Goal: Book appointment/travel/reservation

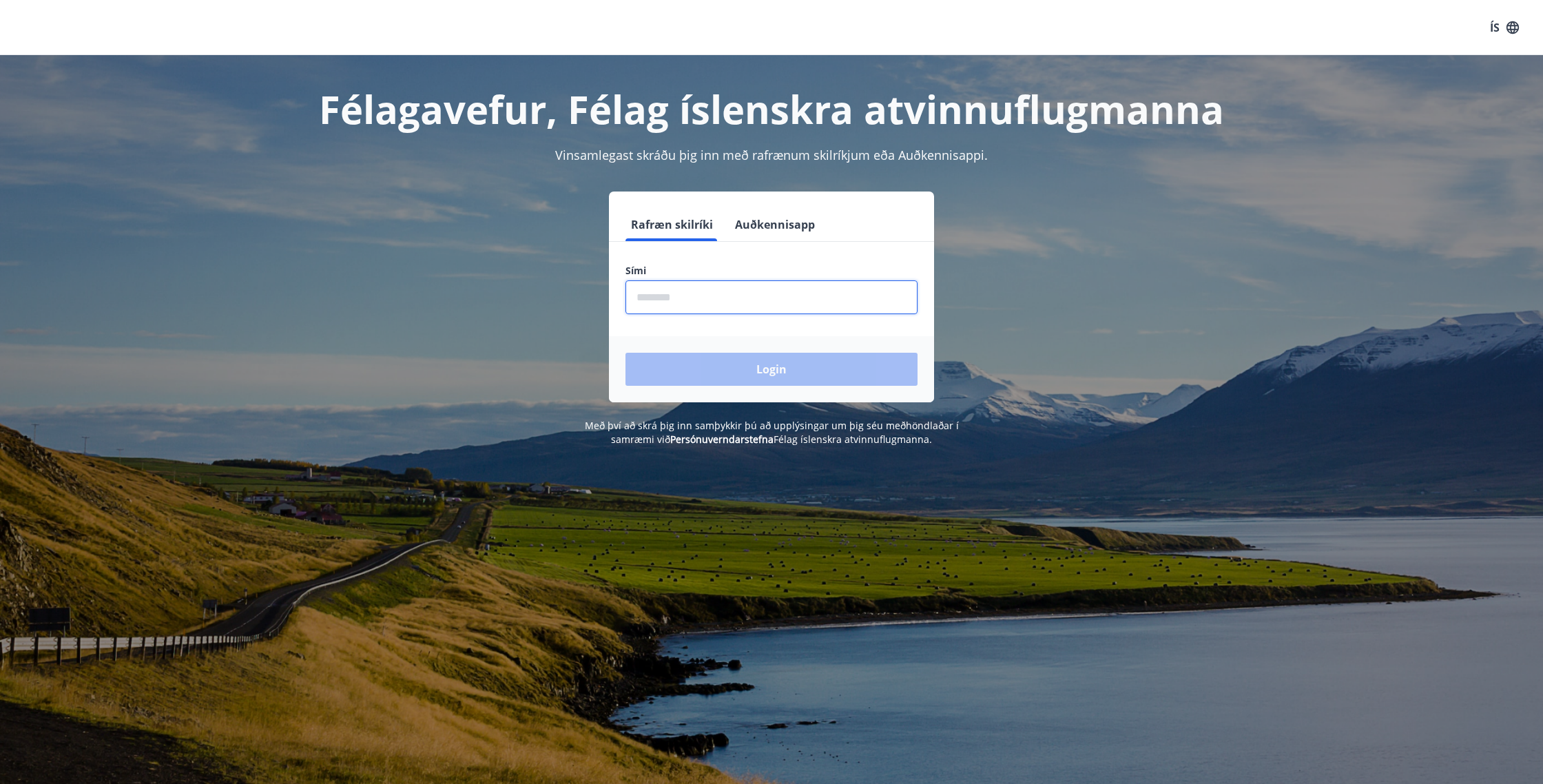
click at [747, 307] on input "phone" at bounding box center [771, 297] width 292 height 34
type input "********"
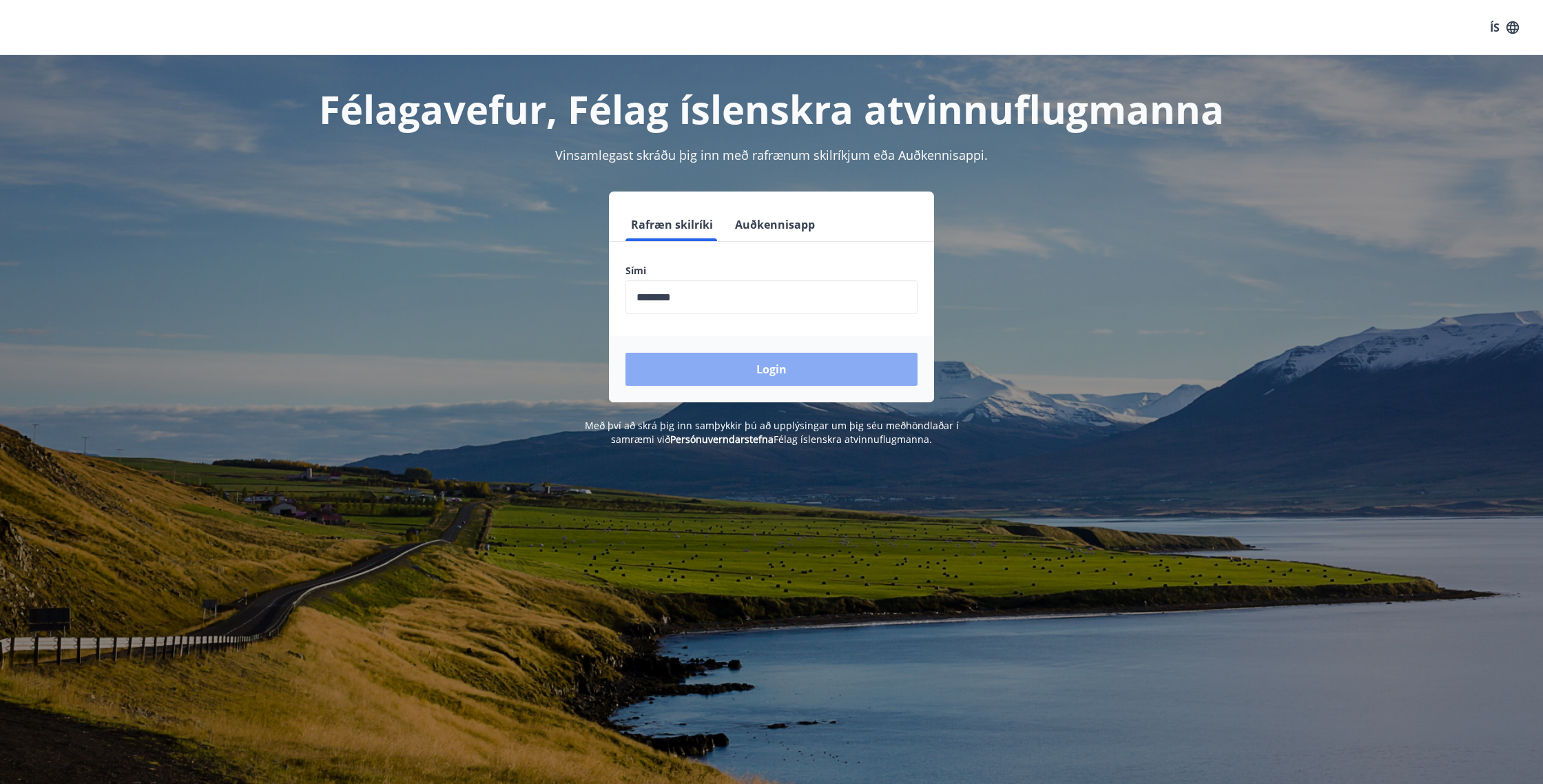
click at [700, 368] on button "Login" at bounding box center [771, 368] width 292 height 33
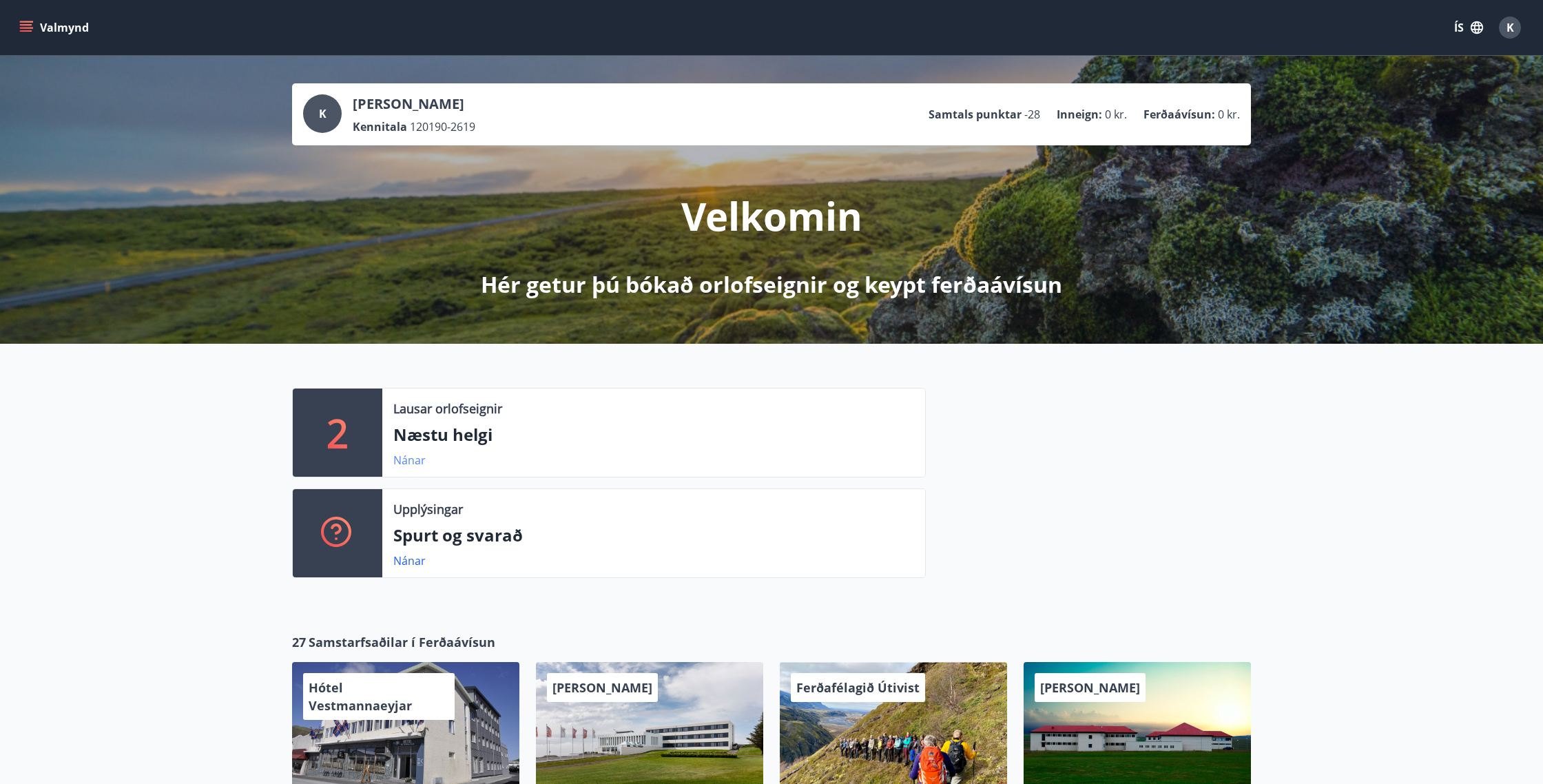
click at [403, 457] on link "Nánar" at bounding box center [410, 460] width 32 height 15
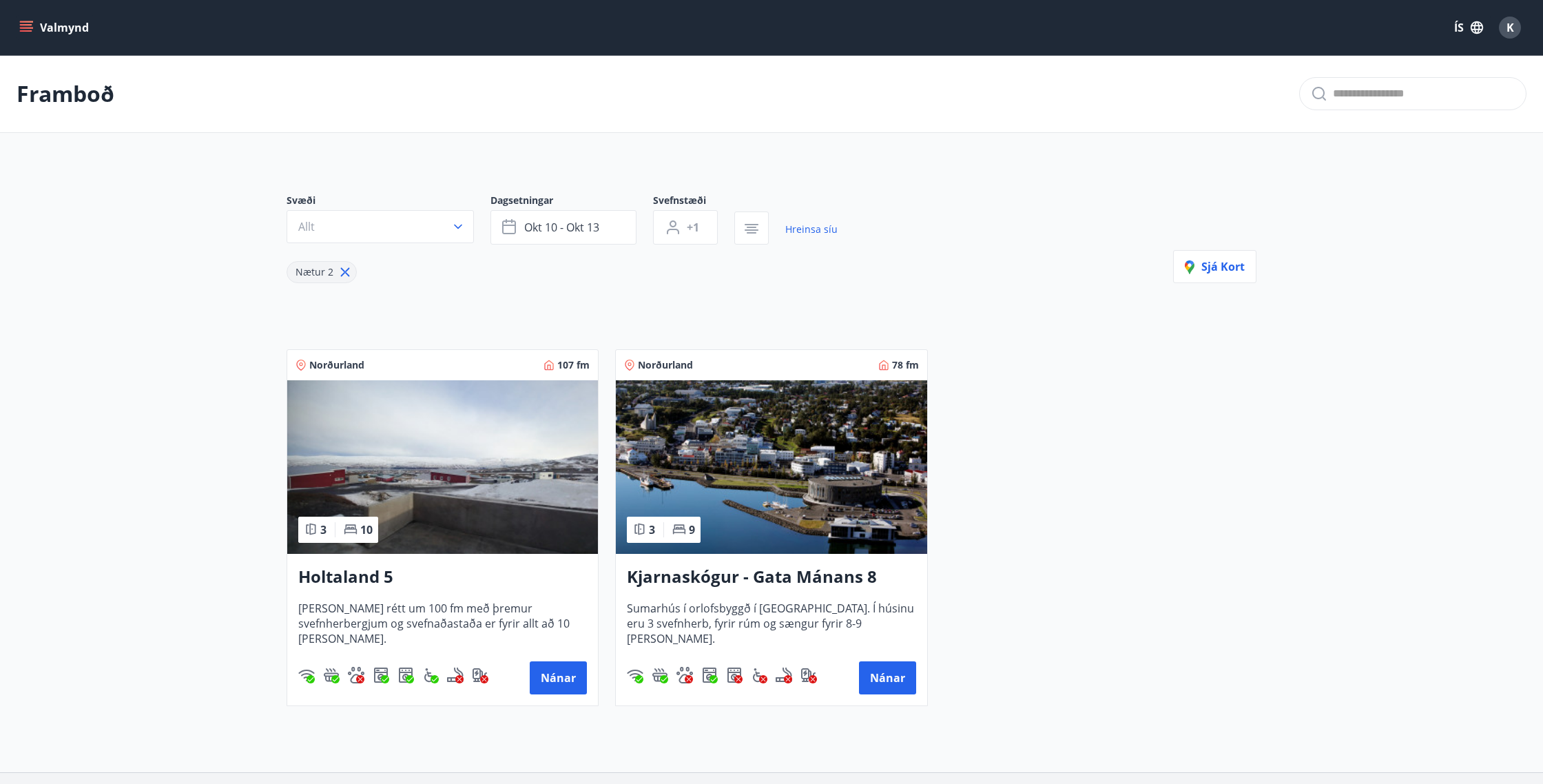
click at [28, 26] on icon "menu" at bounding box center [27, 28] width 14 height 14
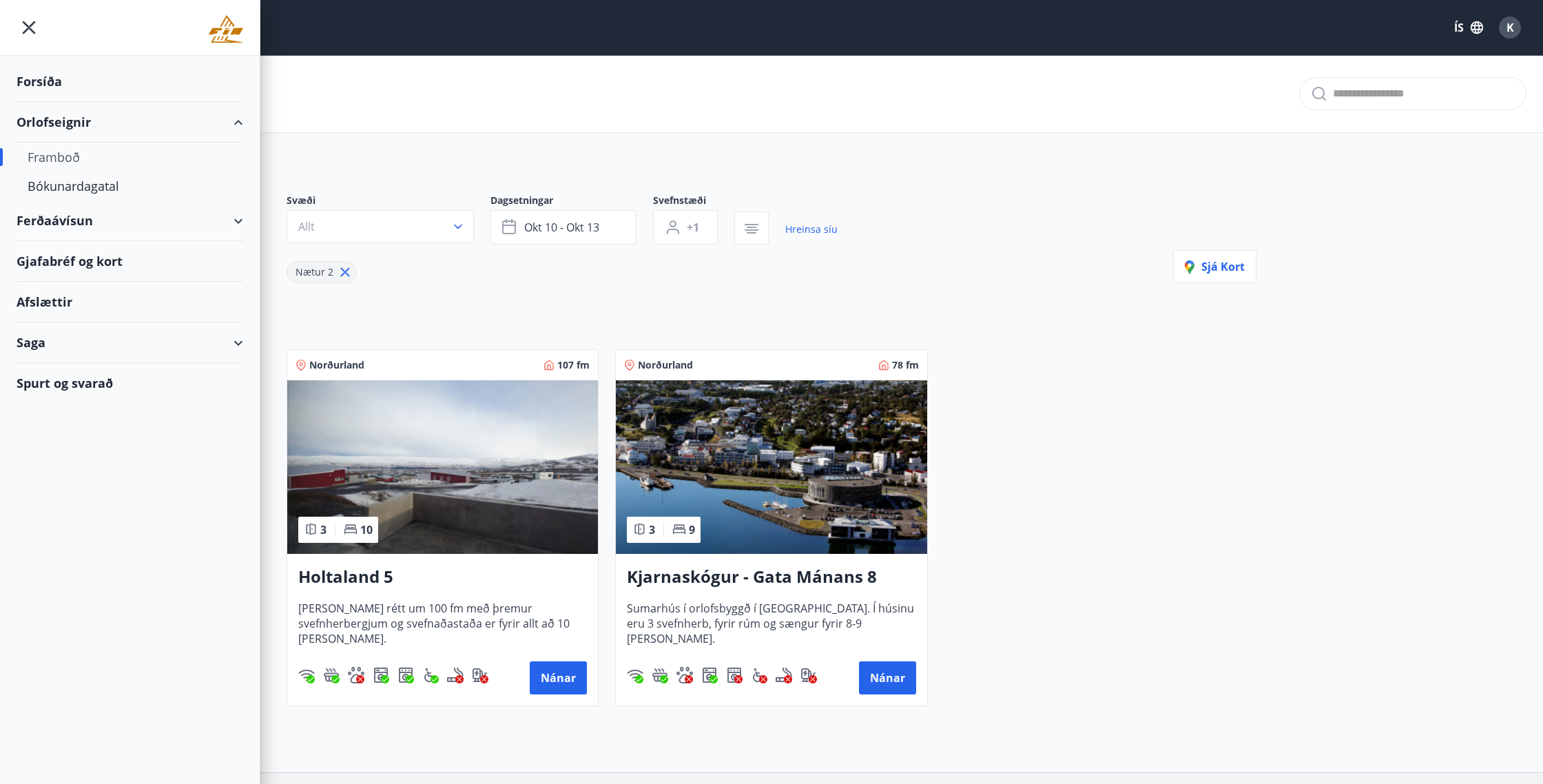
click at [42, 161] on div "Framboð" at bounding box center [130, 157] width 204 height 29
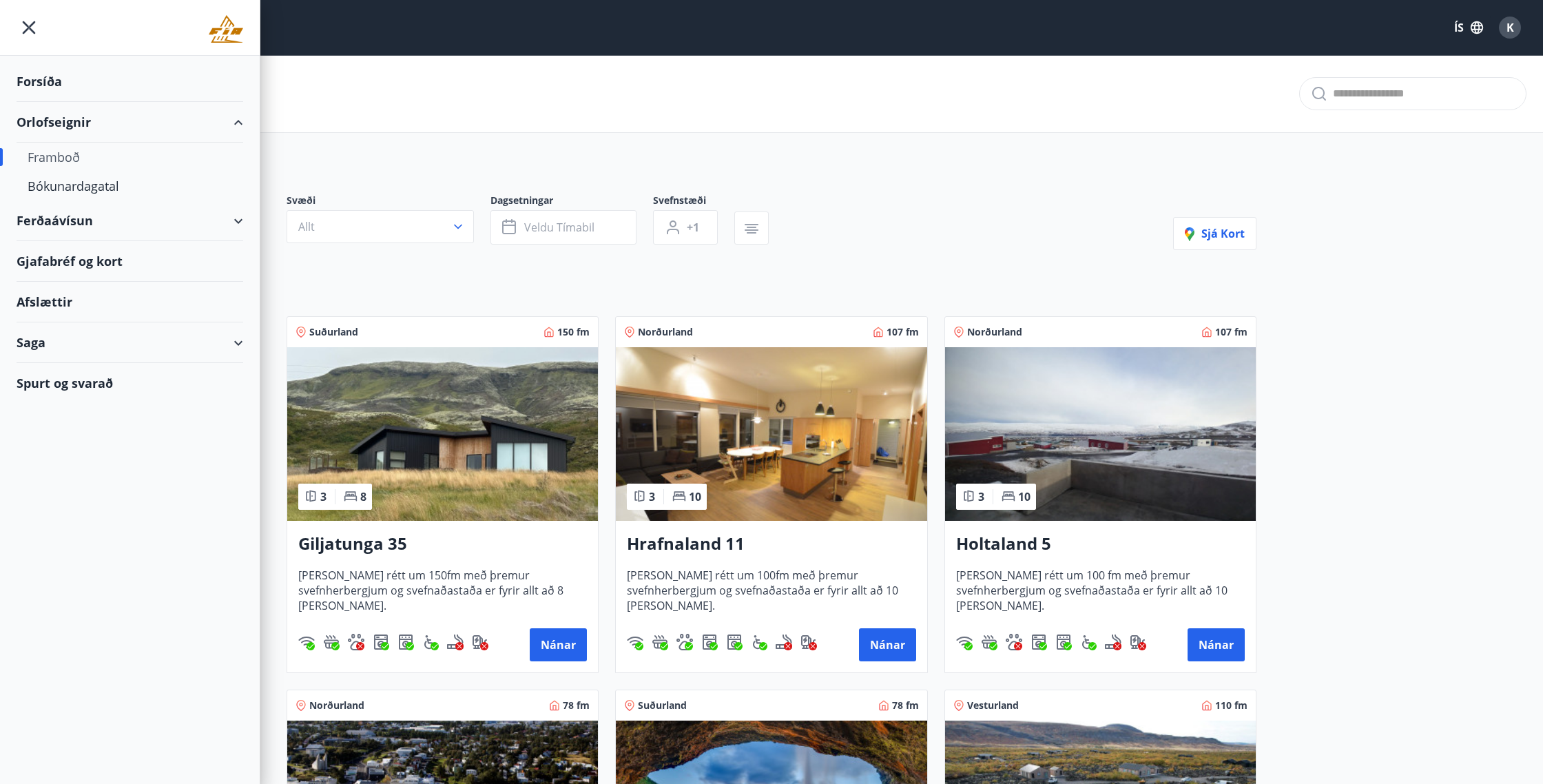
scroll to position [97, 0]
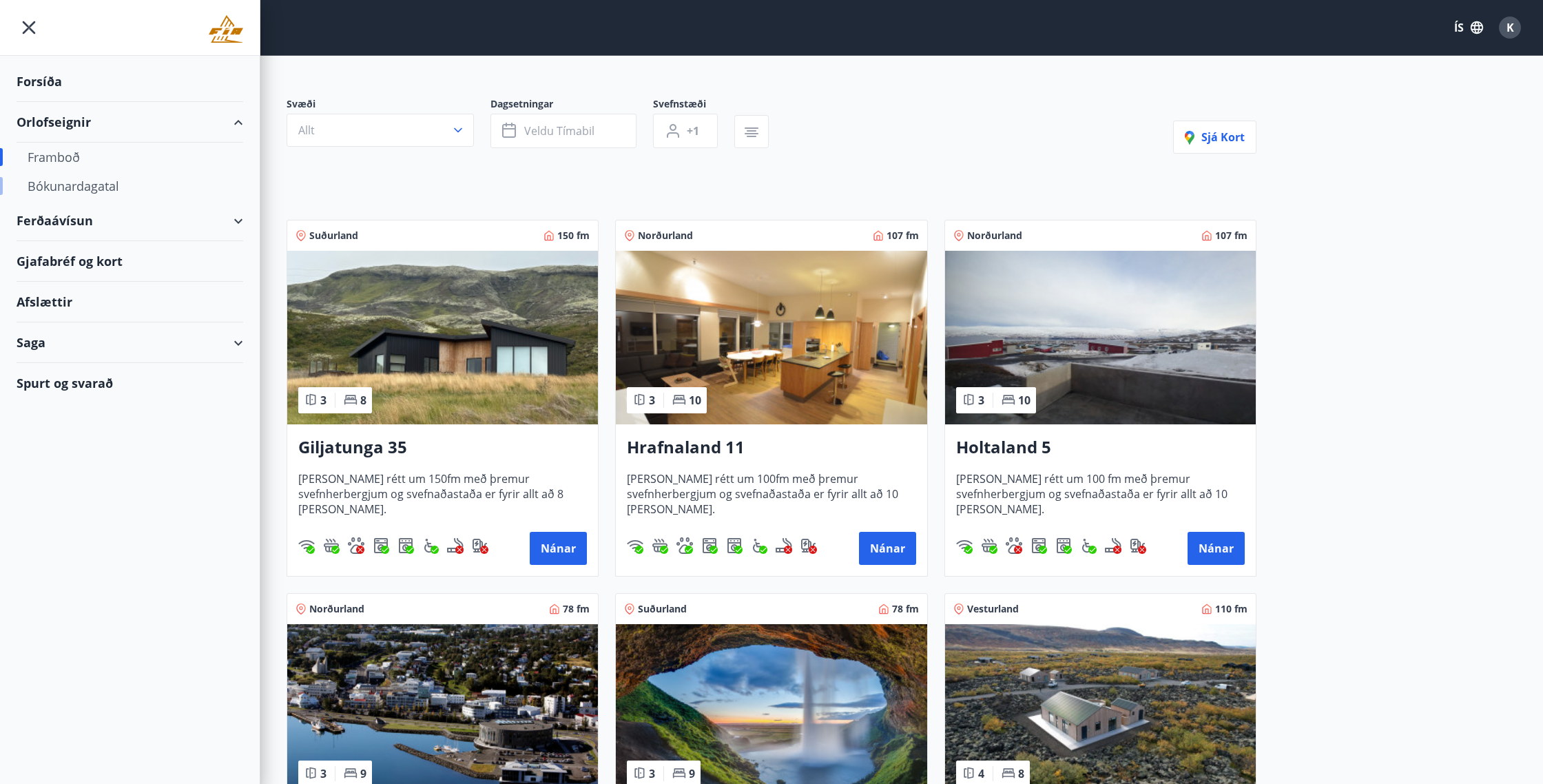
click at [88, 193] on div "Bókunardagatal" at bounding box center [130, 186] width 204 height 29
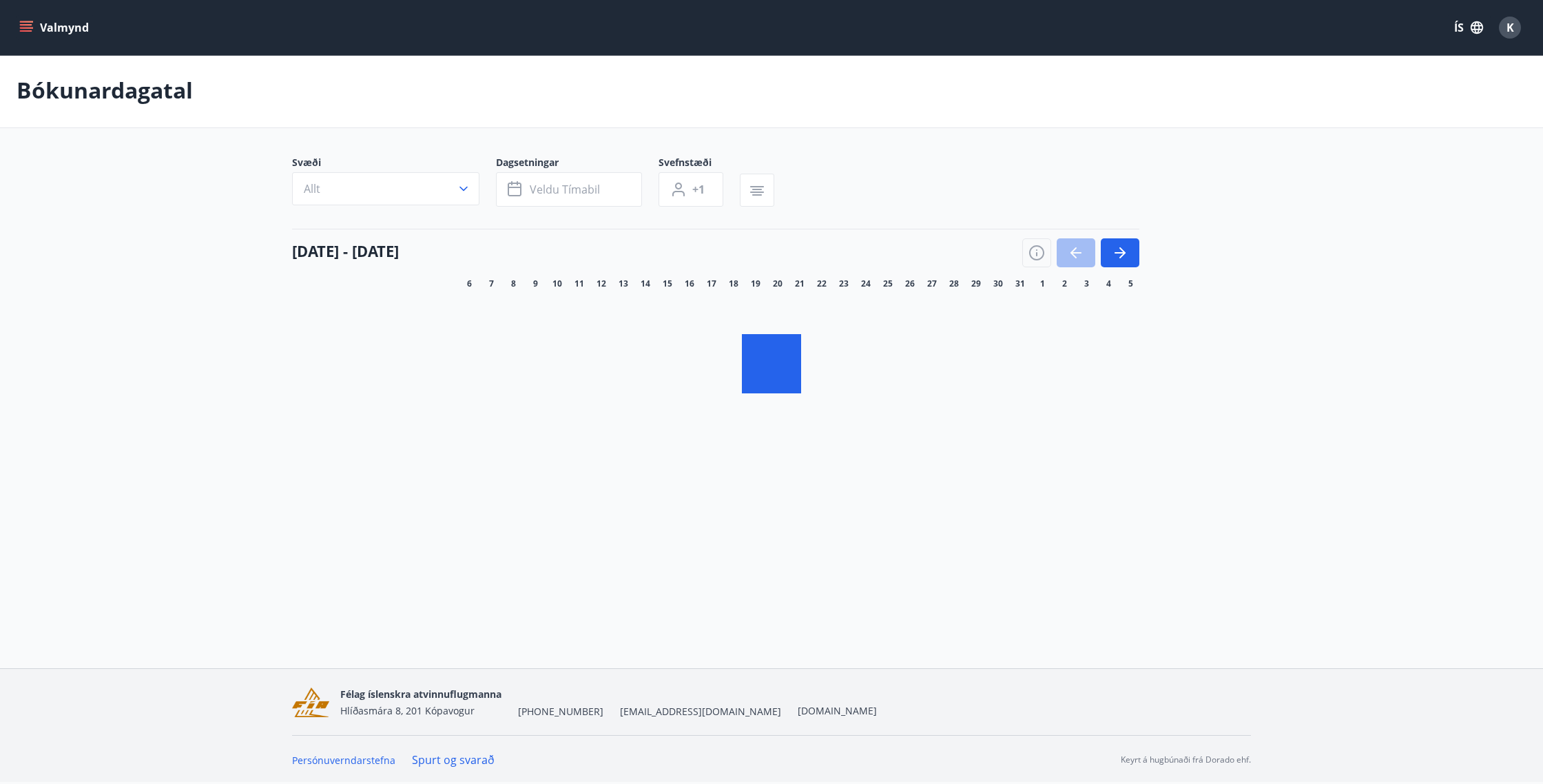
scroll to position [2, 0]
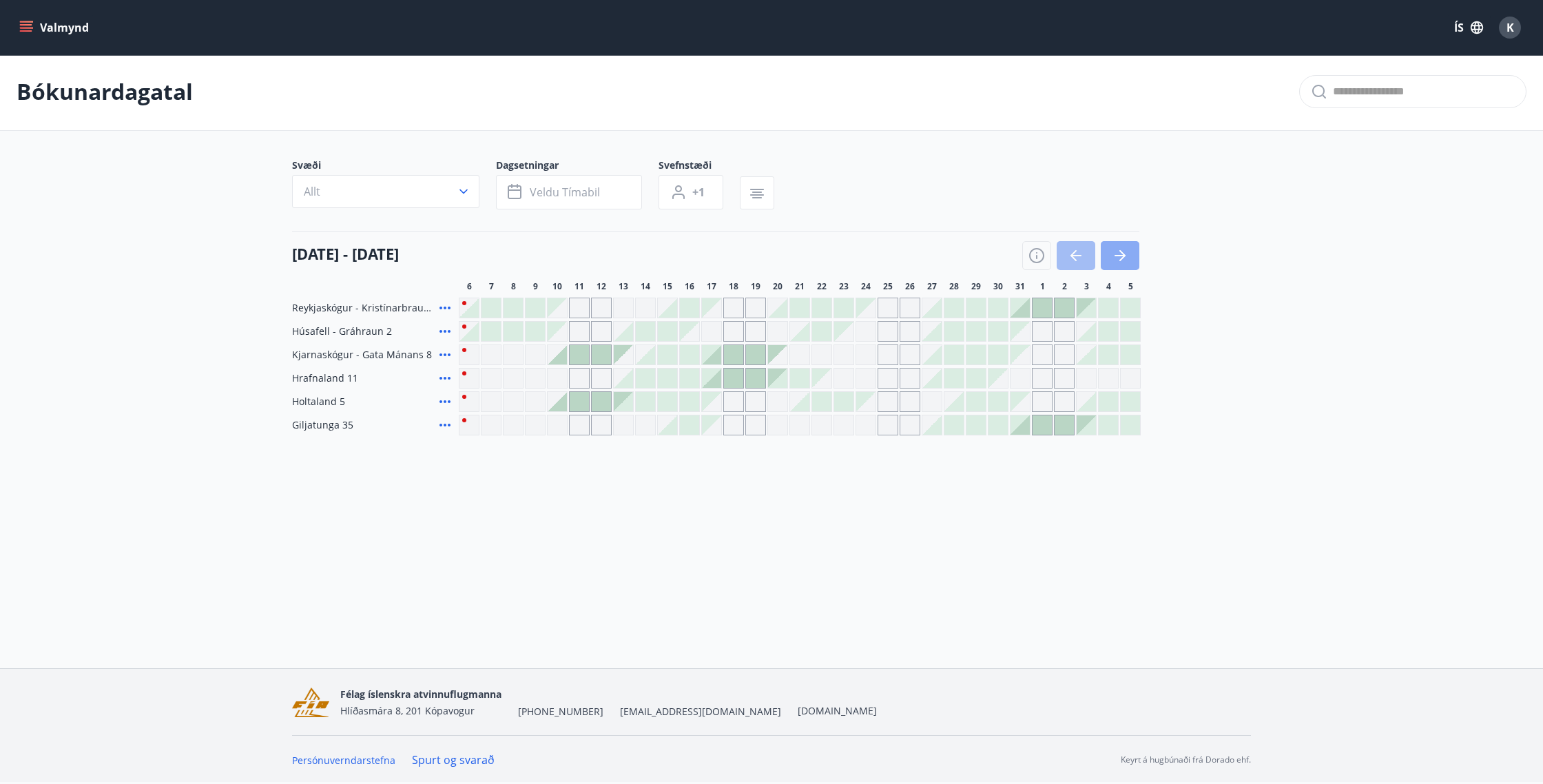
click at [1116, 263] on icon "button" at bounding box center [1120, 255] width 17 height 17
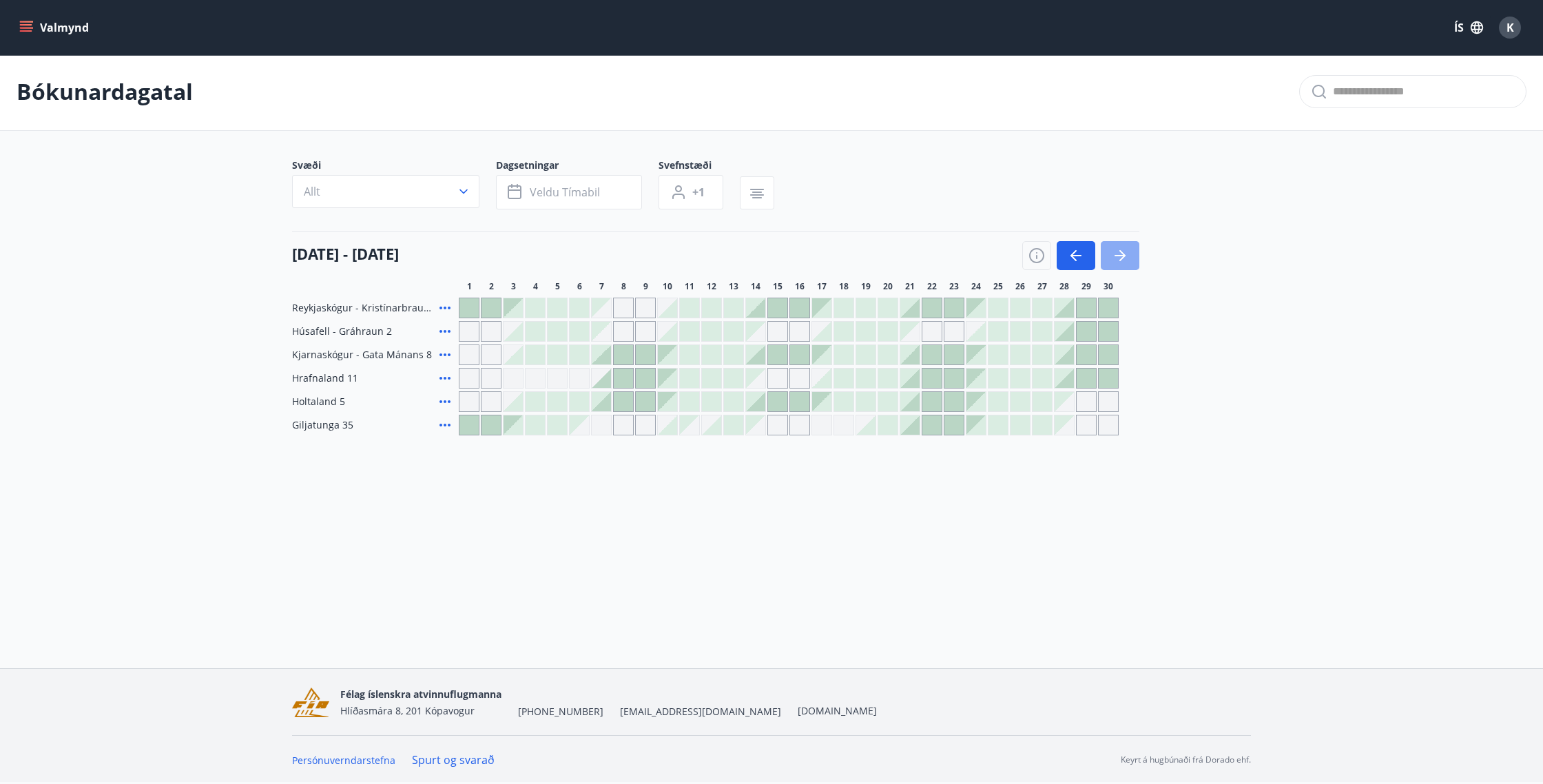
drag, startPoint x: 1108, startPoint y: 262, endPoint x: 1079, endPoint y: 262, distance: 29.0
click at [1108, 262] on button "button" at bounding box center [1119, 255] width 38 height 29
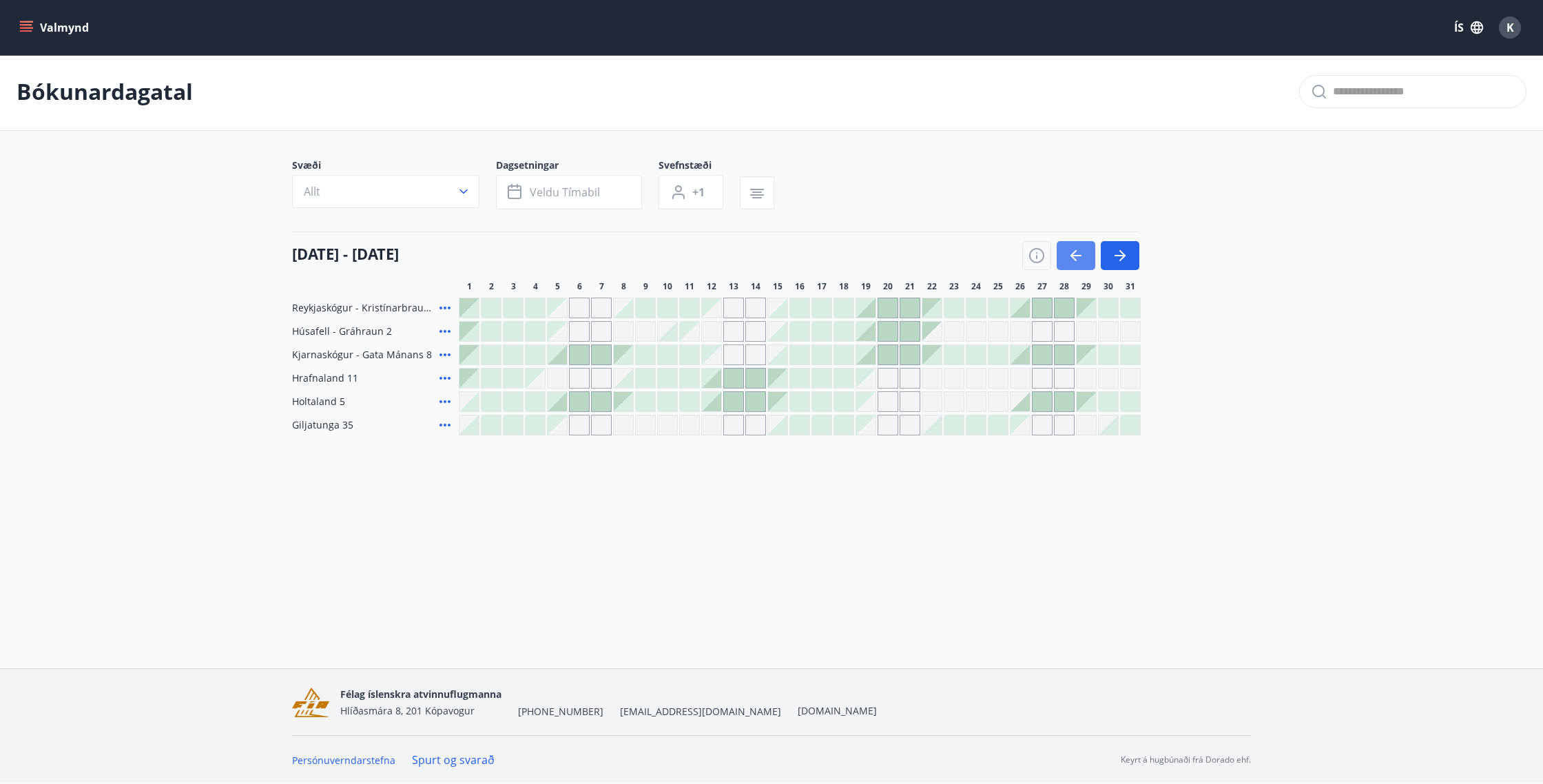
click at [1066, 256] on button "button" at bounding box center [1076, 255] width 38 height 29
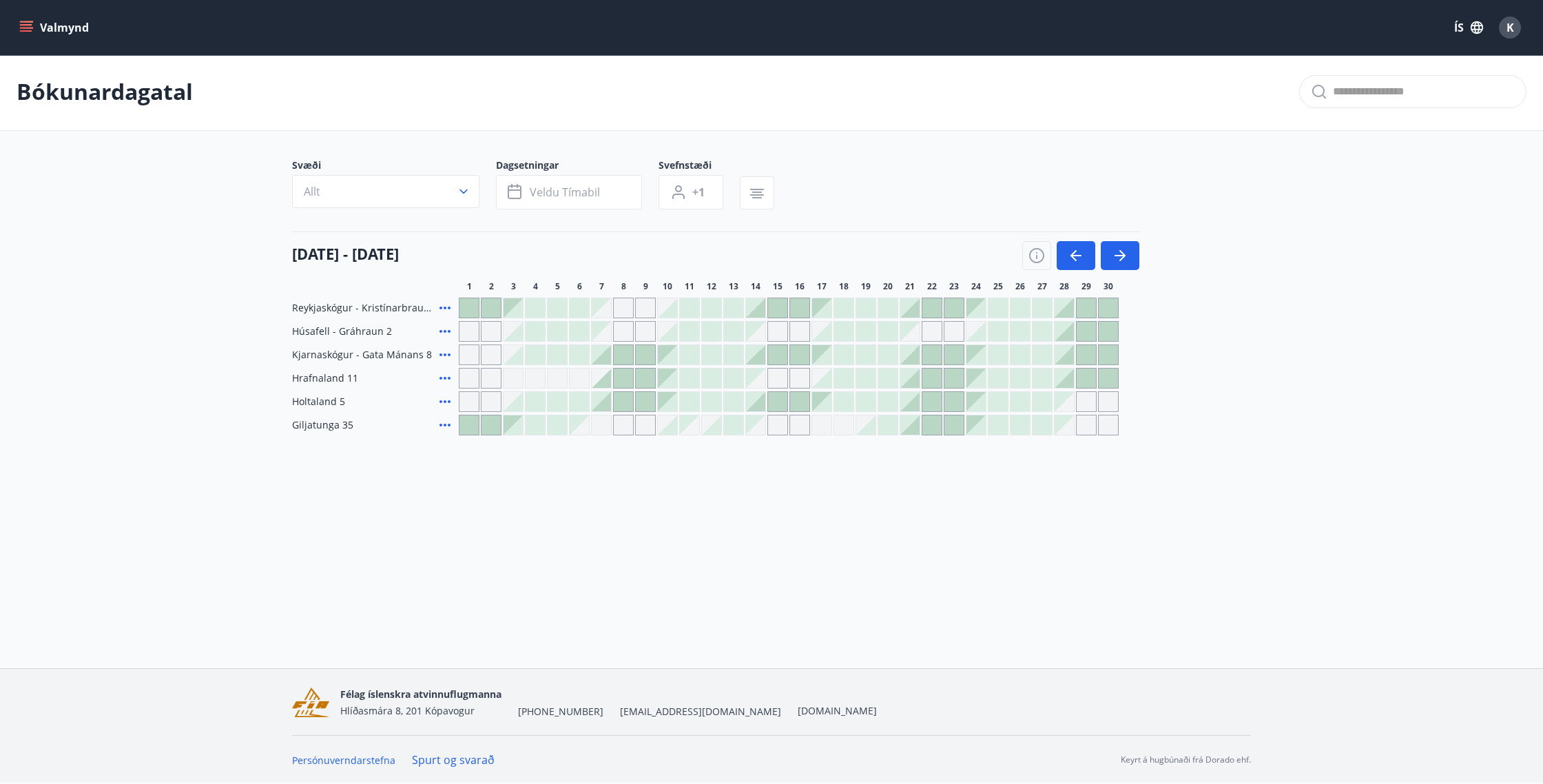
scroll to position [0, 0]
click at [1110, 257] on button "button" at bounding box center [1119, 257] width 38 height 29
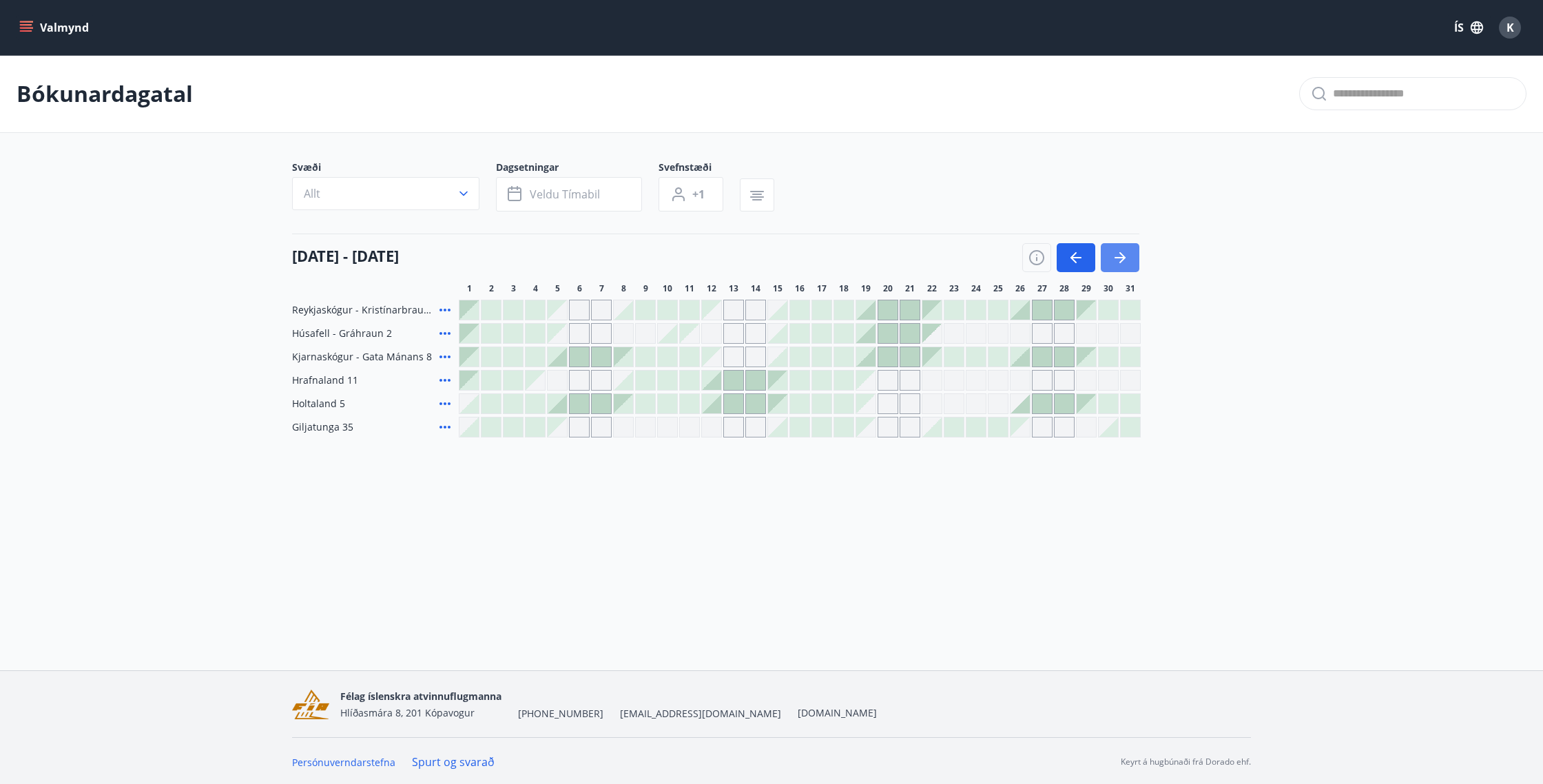
click at [1078, 261] on icon "button" at bounding box center [1076, 257] width 17 height 17
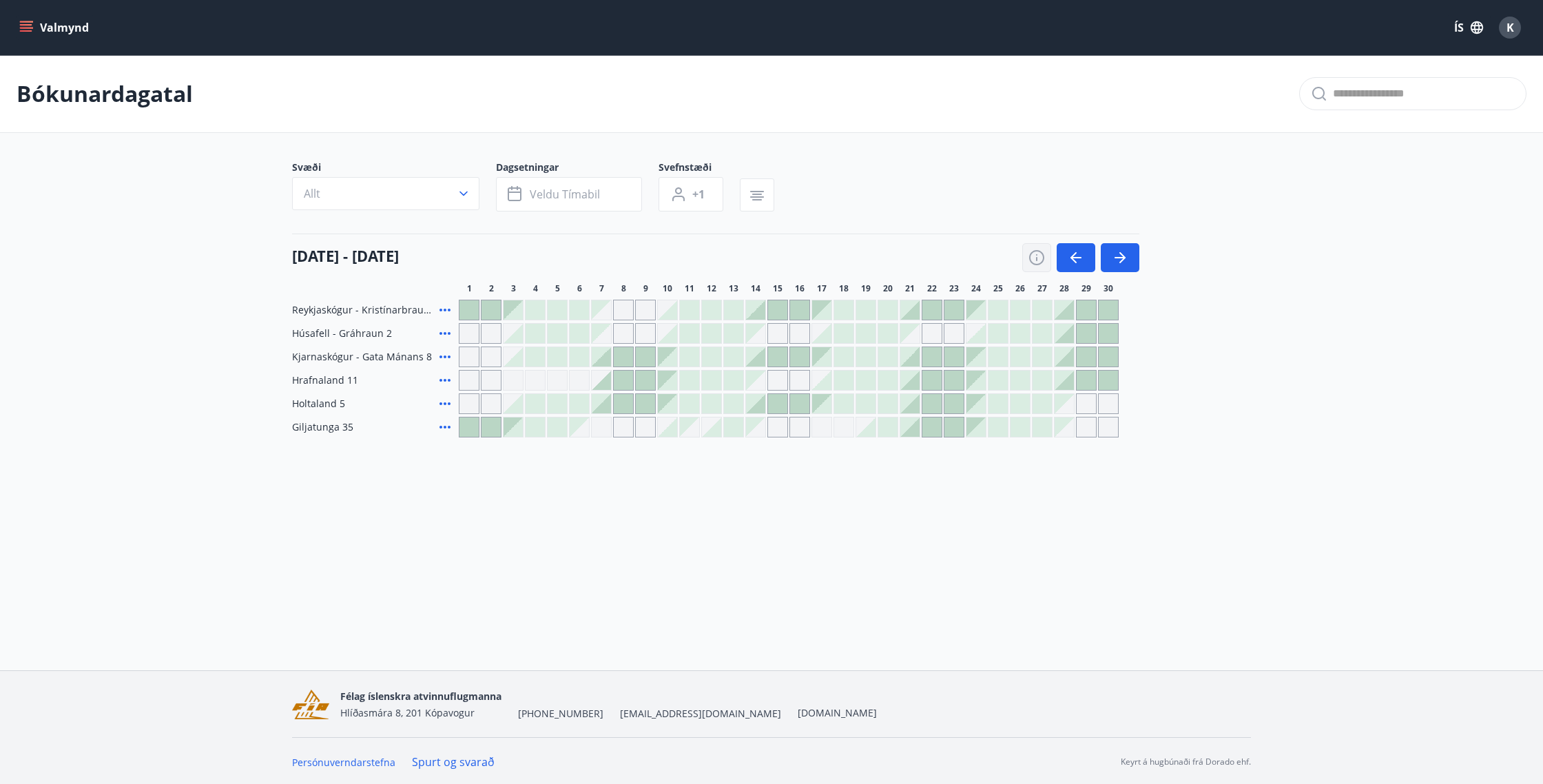
click at [1028, 257] on button "button" at bounding box center [1037, 257] width 29 height 29
click at [1038, 259] on icon "button" at bounding box center [1037, 257] width 17 height 17
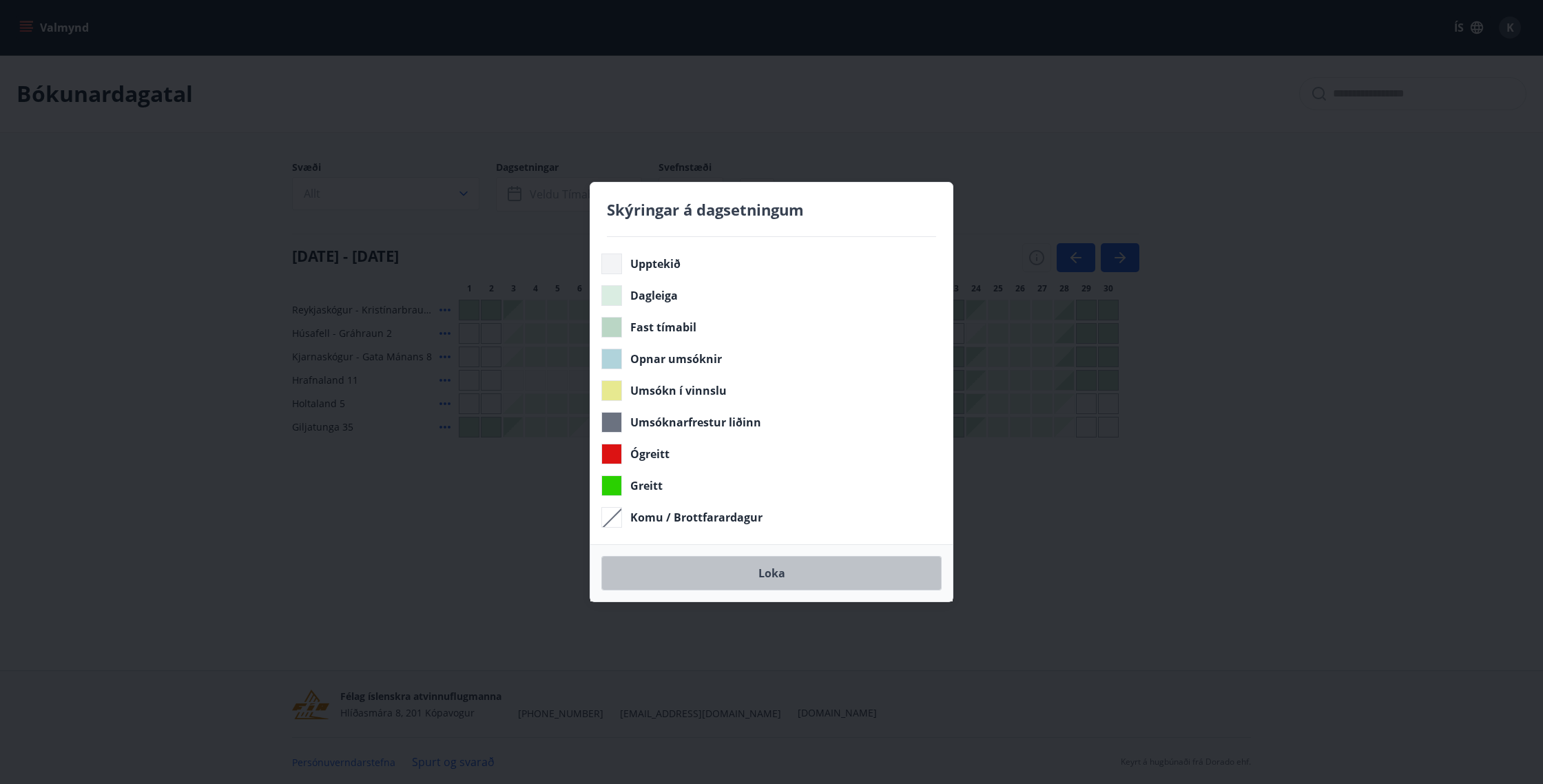
drag, startPoint x: 774, startPoint y: 566, endPoint x: 696, endPoint y: 546, distance: 80.5
click at [774, 566] on button "Loka" at bounding box center [771, 573] width 340 height 35
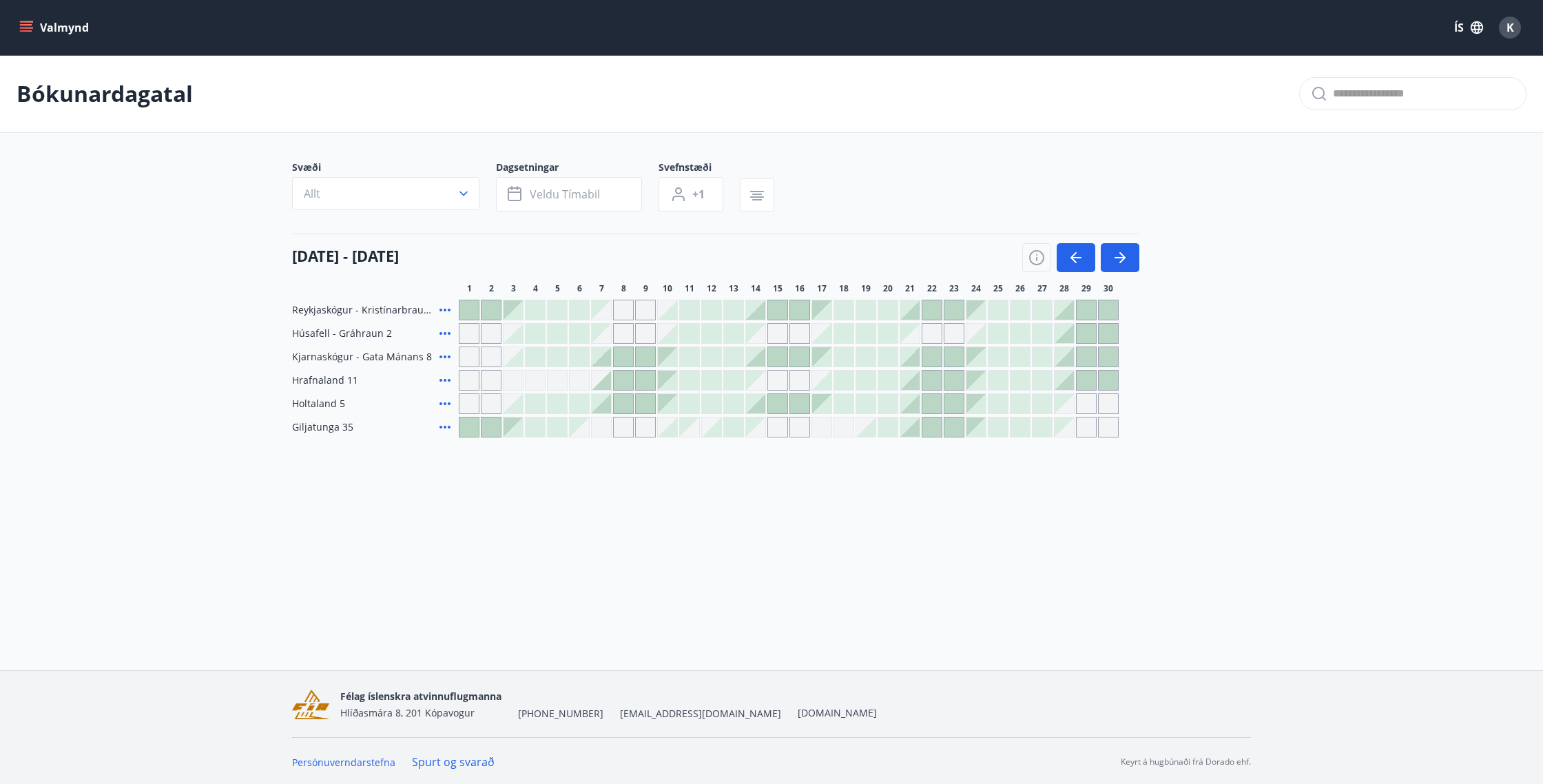
click at [688, 312] on div at bounding box center [689, 310] width 20 height 20
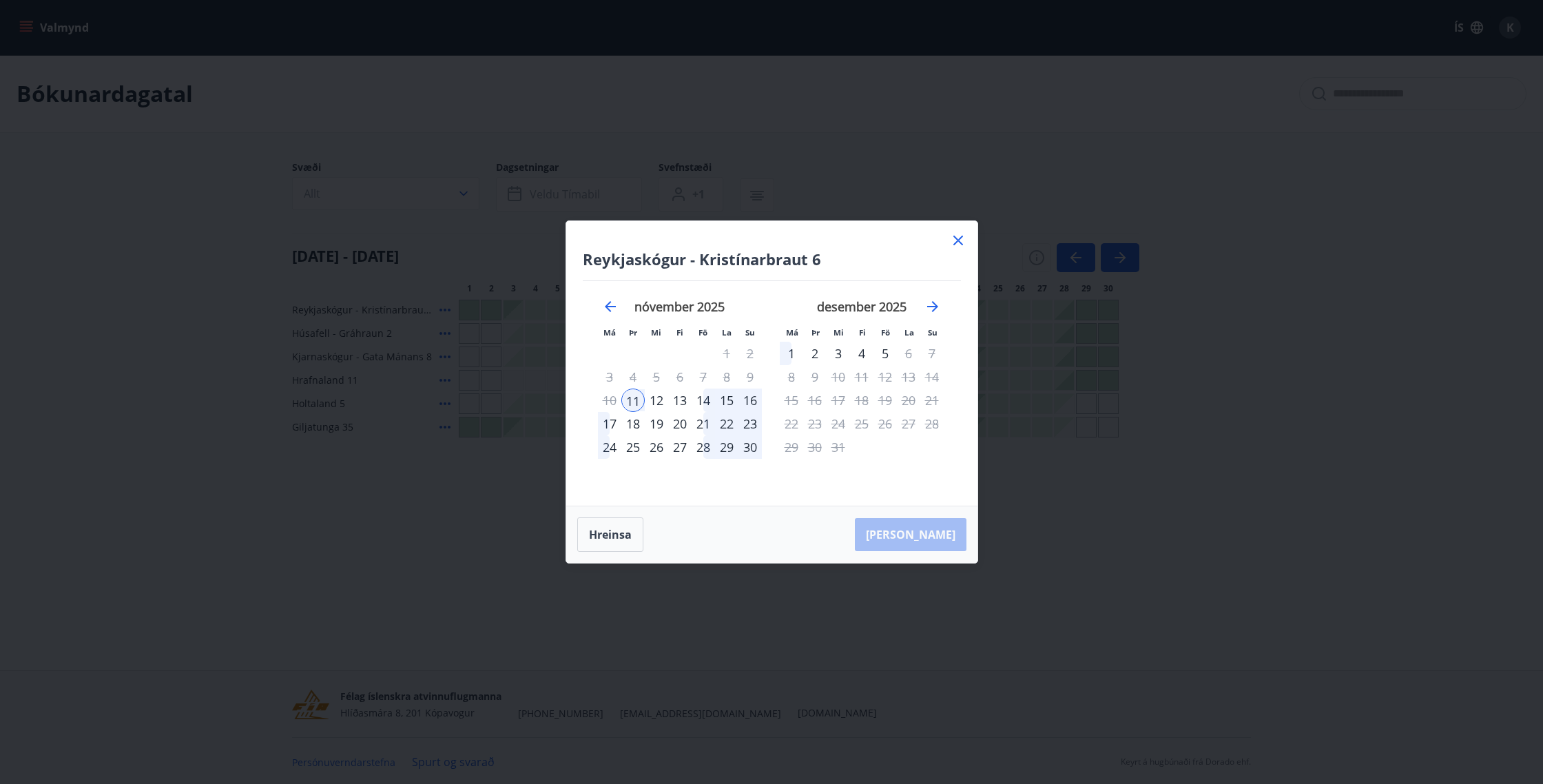
click at [958, 247] on icon at bounding box center [958, 240] width 17 height 17
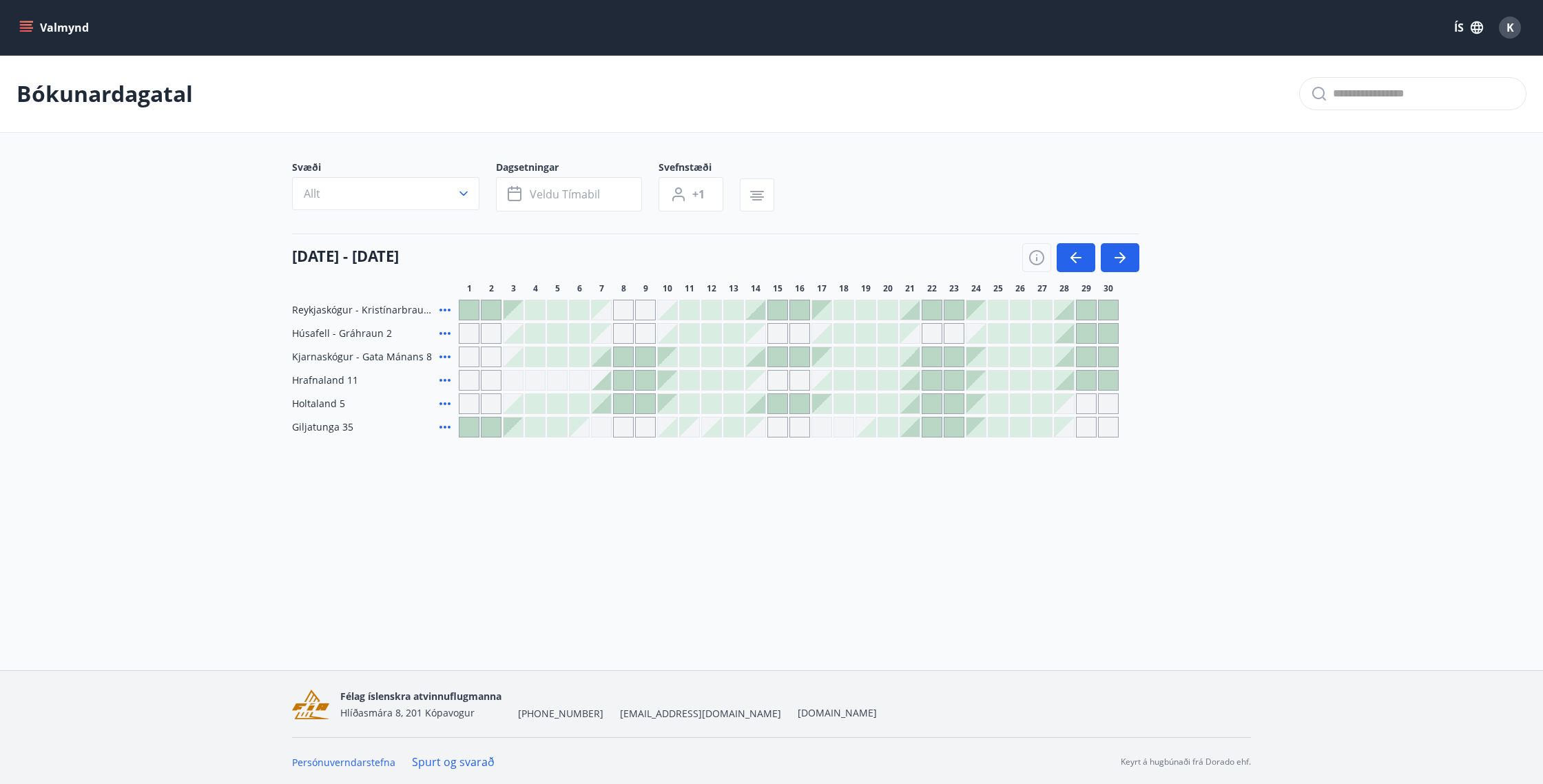
click at [615, 359] on div at bounding box center [624, 357] width 20 height 20
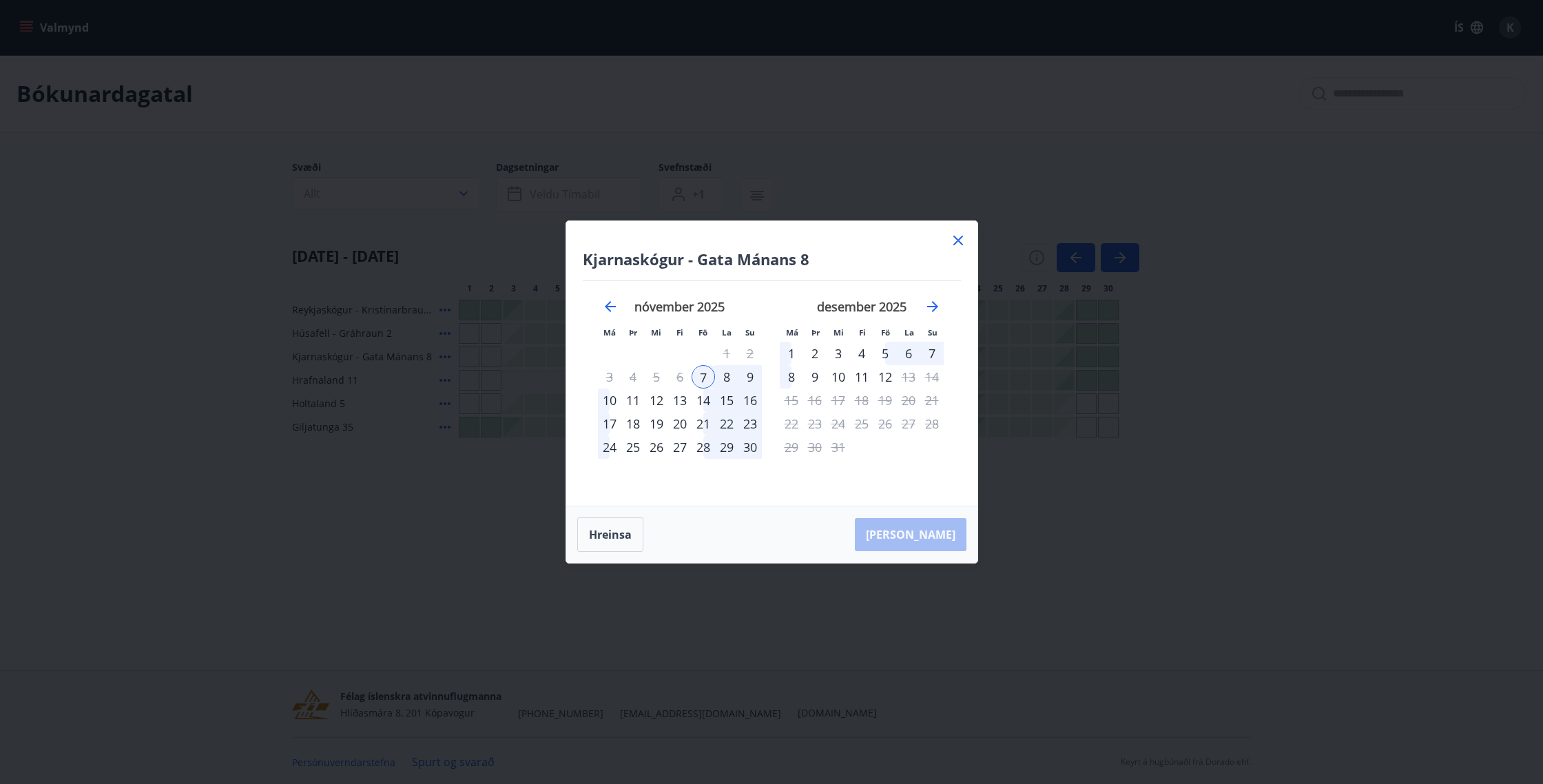
click at [956, 236] on icon at bounding box center [958, 240] width 17 height 17
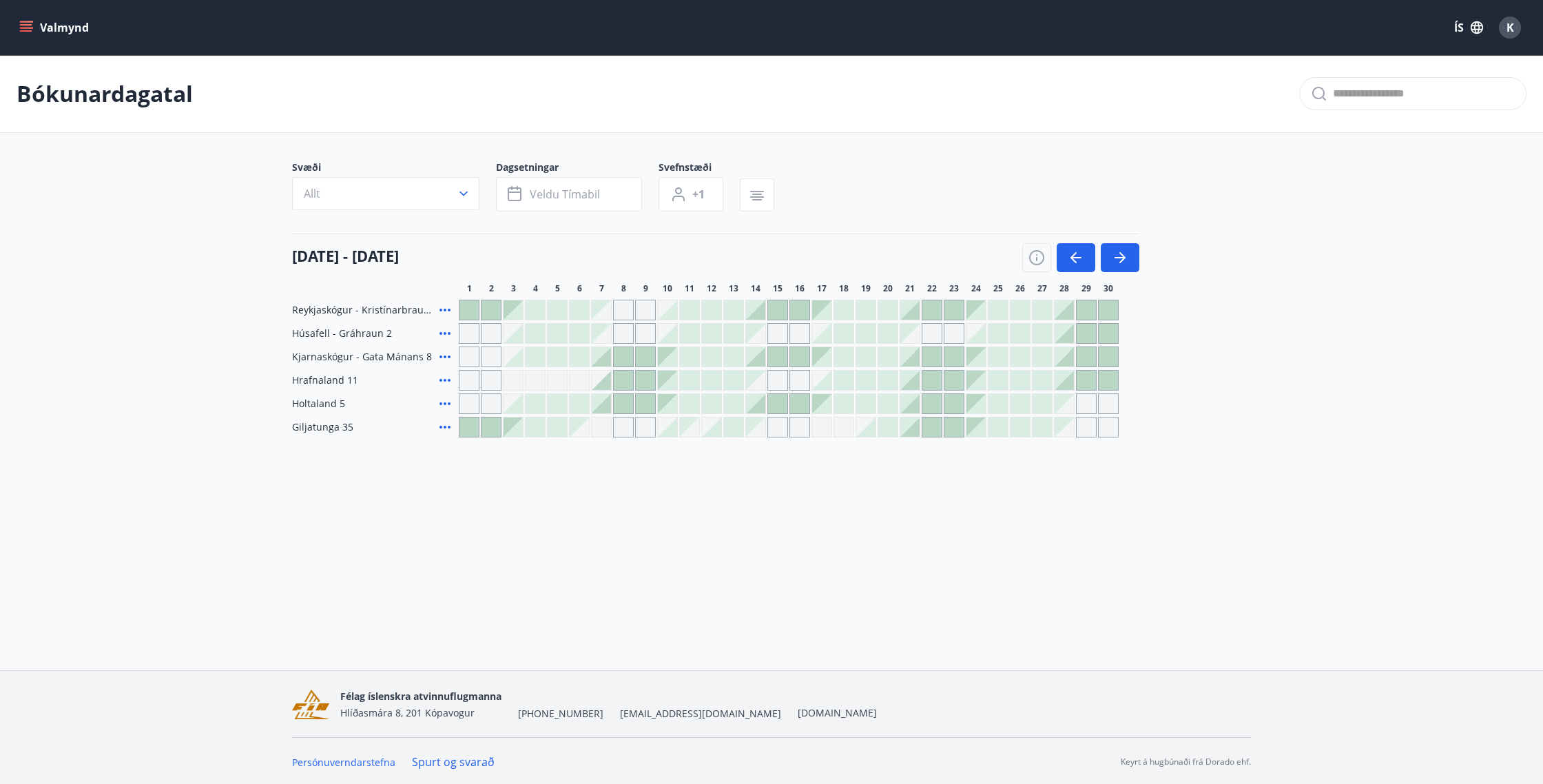
drag, startPoint x: 624, startPoint y: 403, endPoint x: 616, endPoint y: 392, distance: 13.6
click at [616, 392] on div "Reykjaskógur - Kristínarbraut 6 Húsafell - Gráhraun 2 Kjarnaskógur - Gata Mánan…" at bounding box center [772, 368] width 959 height 138
drag, startPoint x: 622, startPoint y: 403, endPoint x: 600, endPoint y: 480, distance: 80.1
click at [606, 485] on div "Bókunardagatal Svæði Allt Dagsetningar Veldu tímabil Svefnstæði +1 [DATE] - [DA…" at bounding box center [771, 273] width 1543 height 437
click at [521, 479] on div "Bókunardagatal Svæði Allt Dagsetningar Veldu tímabil Svefnstæði +1 [DATE] - [DA…" at bounding box center [771, 273] width 1543 height 437
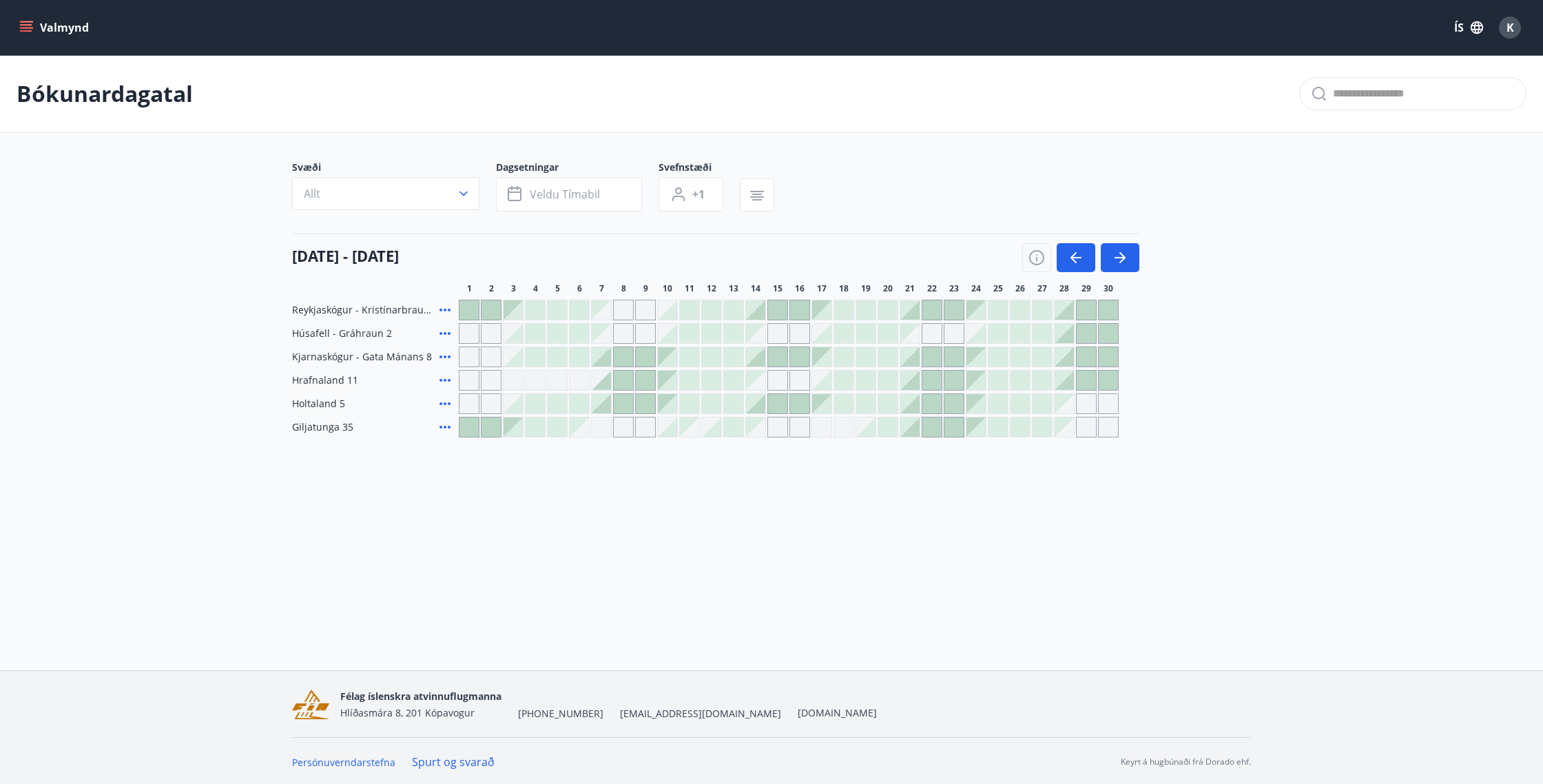
click at [627, 407] on div at bounding box center [624, 404] width 20 height 20
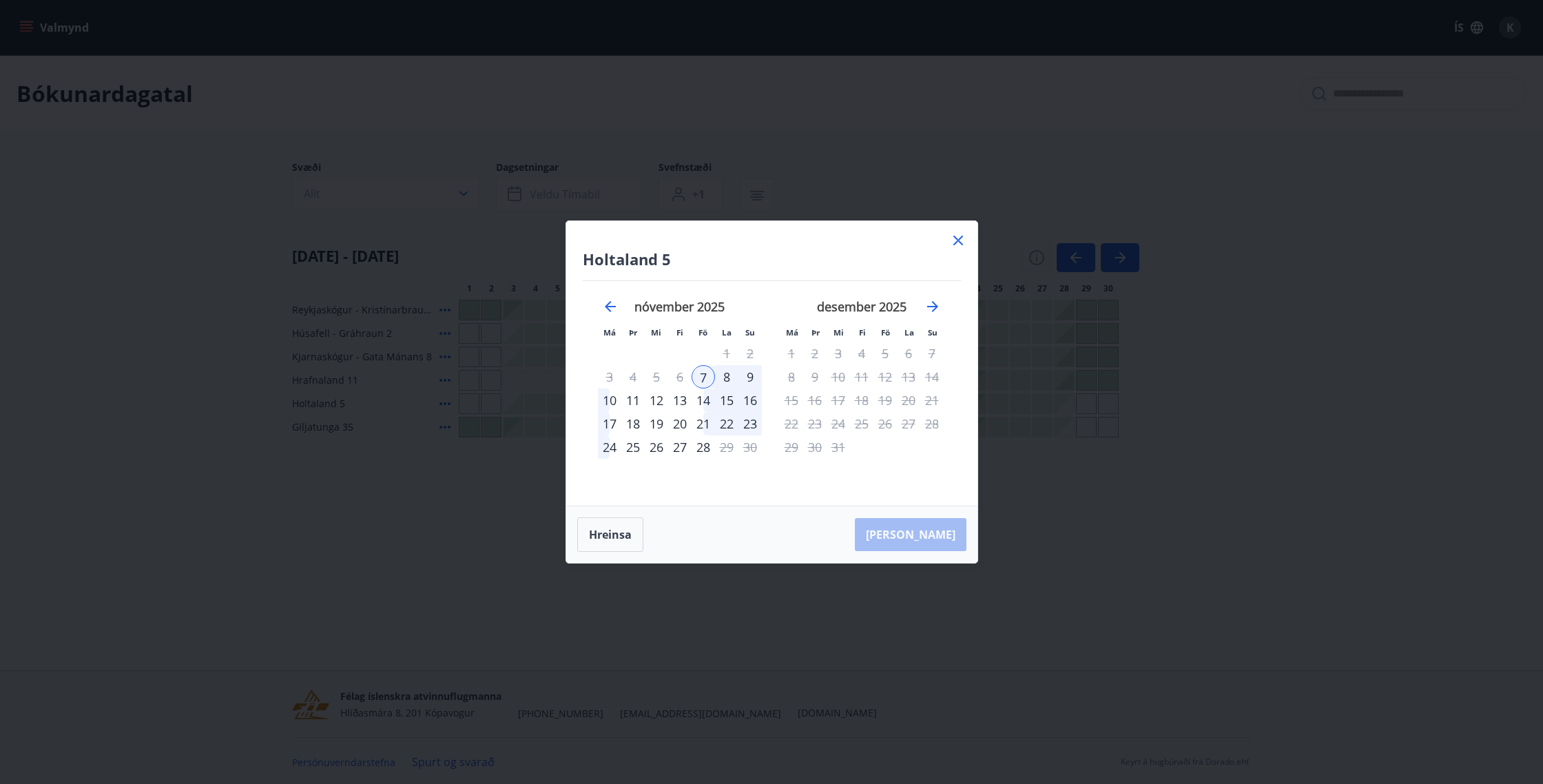
drag, startPoint x: 960, startPoint y: 240, endPoint x: 912, endPoint y: 274, distance: 58.8
click at [960, 240] on icon at bounding box center [958, 240] width 17 height 17
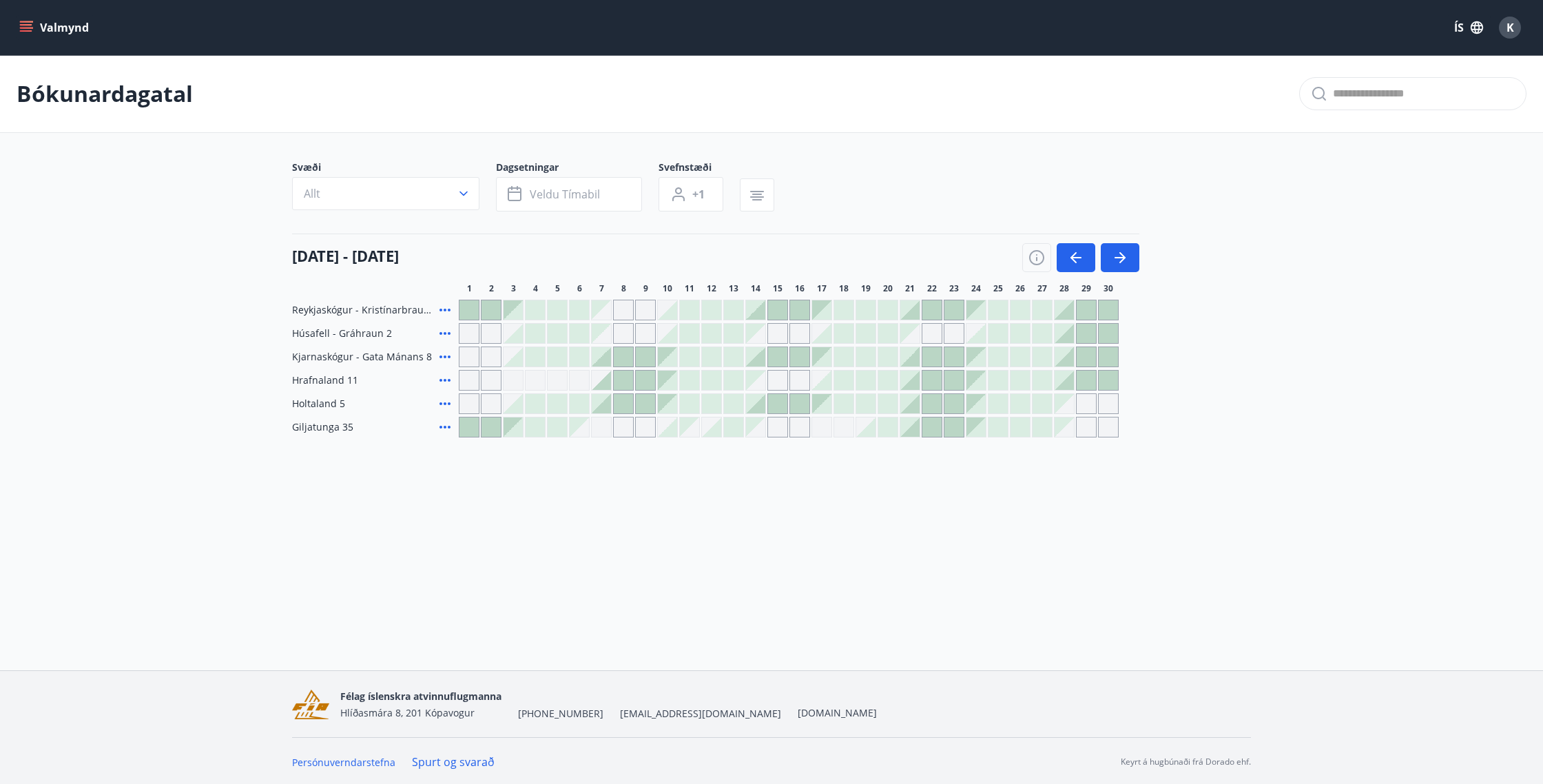
click at [483, 200] on div "Svæði Allt" at bounding box center [394, 186] width 204 height 51
click at [447, 185] on button "Allt" at bounding box center [386, 193] width 187 height 33
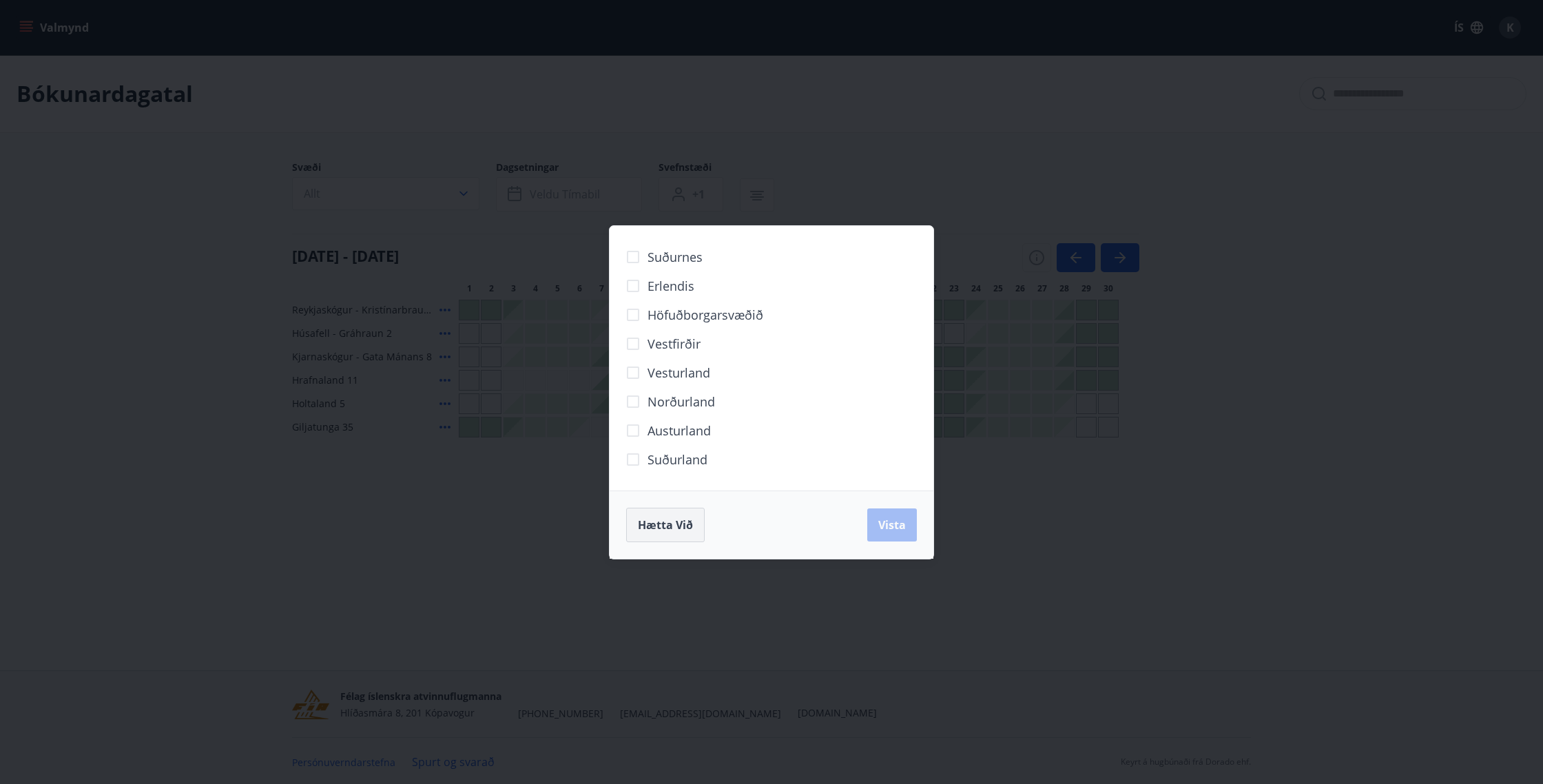
click at [683, 529] on span "Hætta við" at bounding box center [665, 524] width 55 height 15
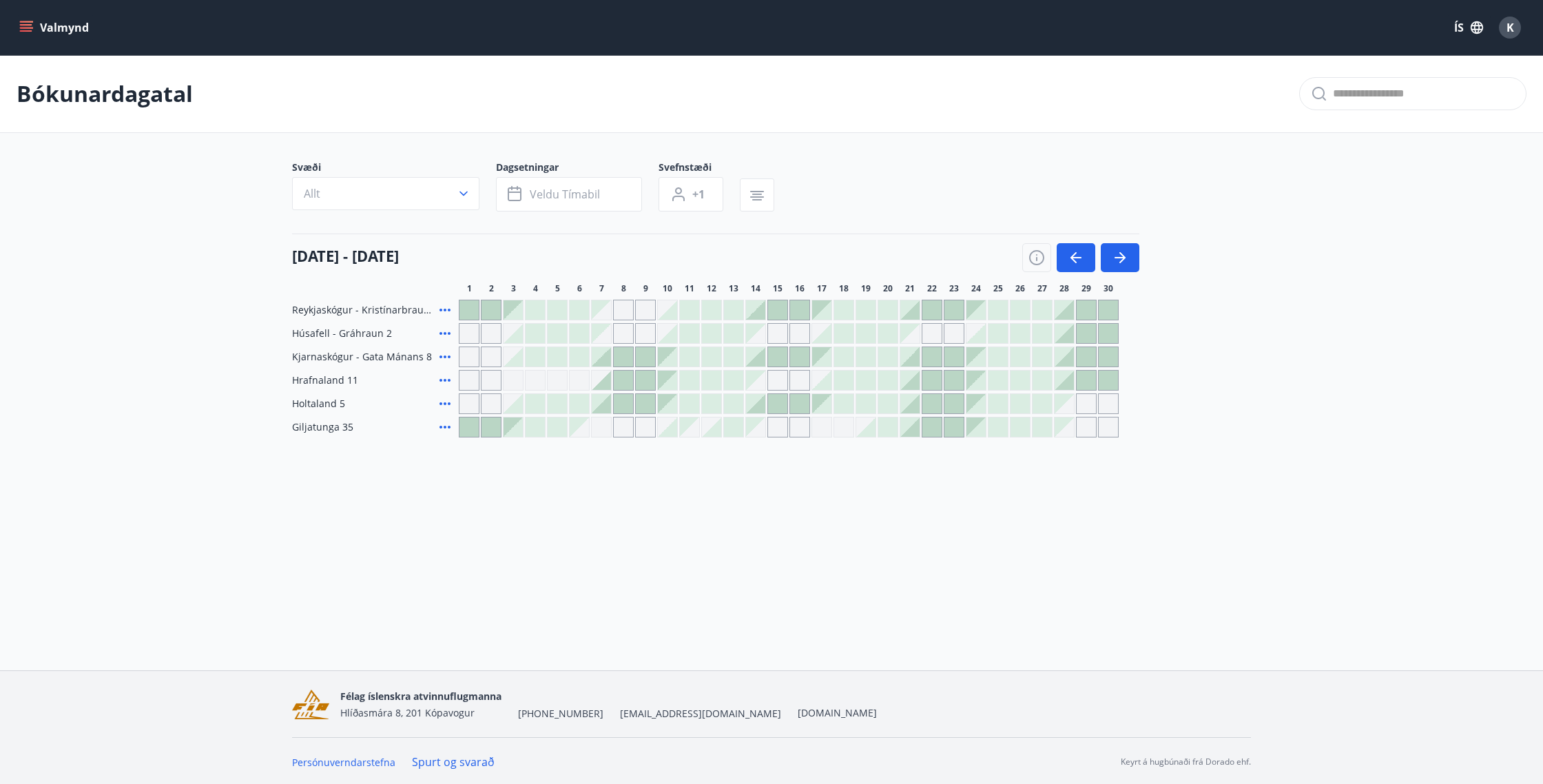
scroll to position [2, 0]
drag, startPoint x: 654, startPoint y: 336, endPoint x: 652, endPoint y: 377, distance: 41.0
click at [652, 360] on div "Reykjaskógur - Kristínarbraut 6 Húsafell - Gráhraun 2 Kjarnaskógur - Gata Mánan…" at bounding box center [772, 366] width 959 height 138
click at [696, 487] on div "Bókunardagatal Svæði Allt Dagsetningar Veldu tímabil Svefnstæði +1 [DATE] - [DA…" at bounding box center [771, 272] width 1543 height 437
click at [919, 432] on div at bounding box center [911, 425] width 20 height 20
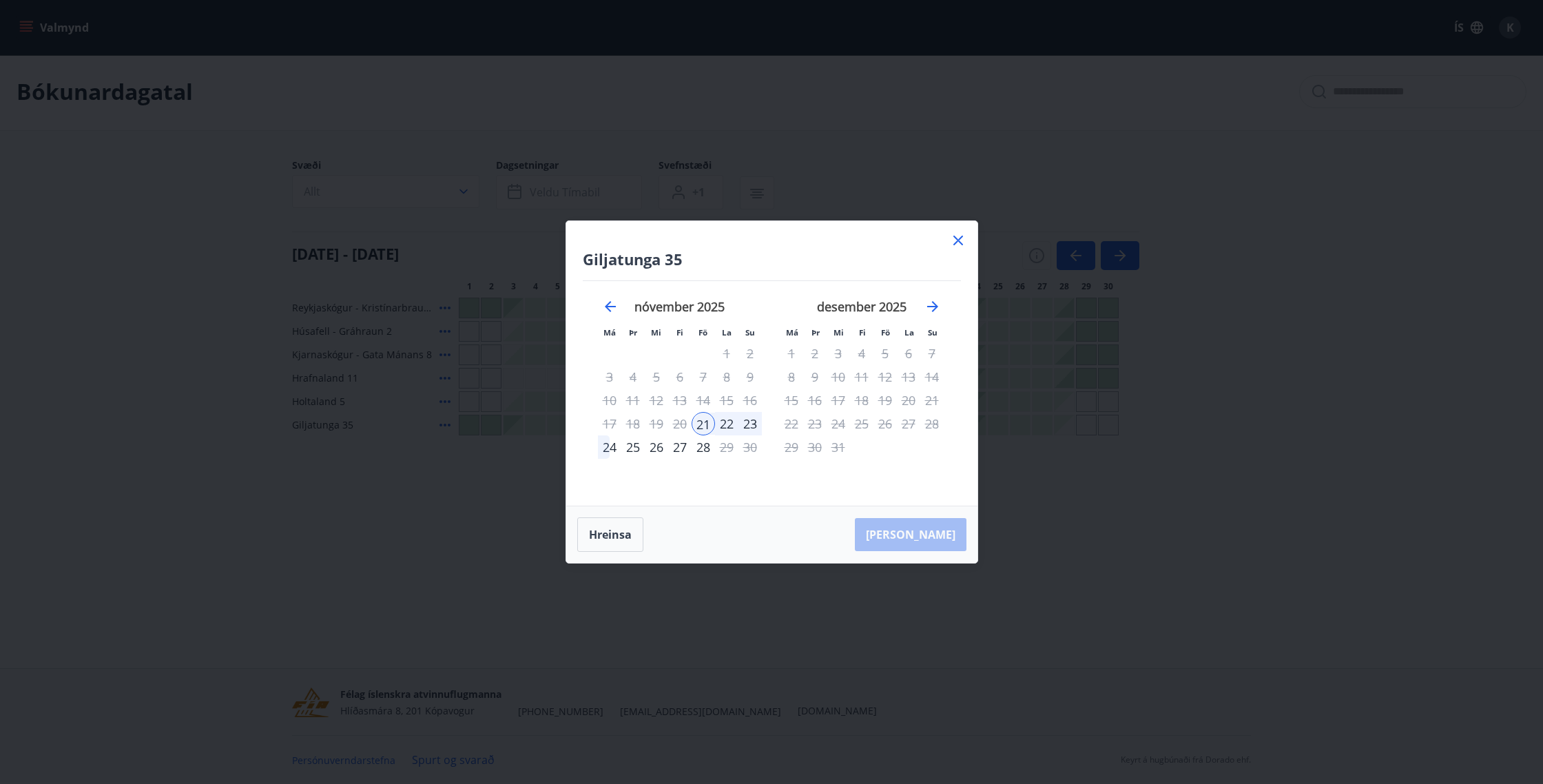
click at [954, 241] on icon at bounding box center [958, 240] width 17 height 17
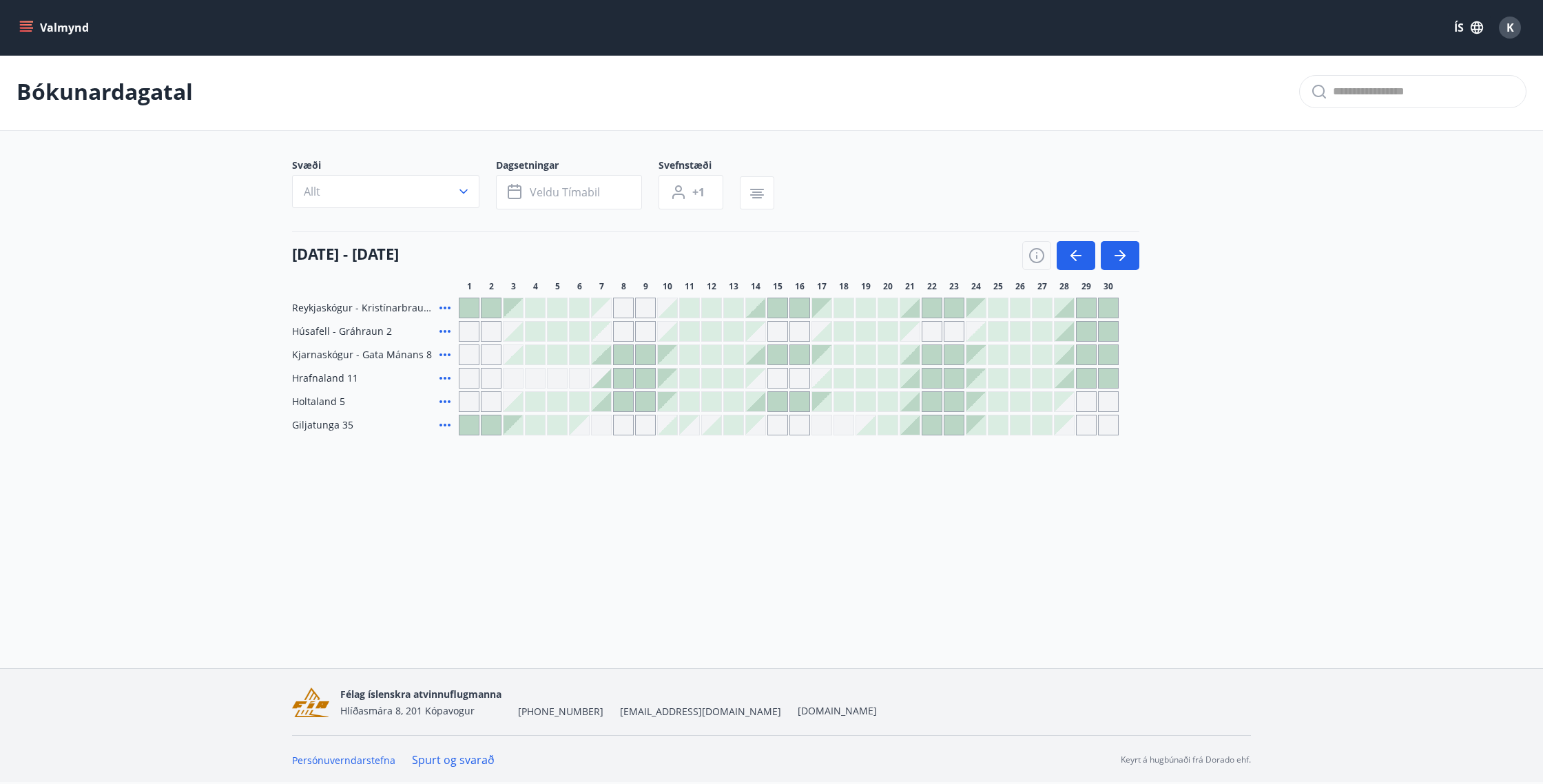
click at [927, 424] on div at bounding box center [932, 425] width 20 height 20
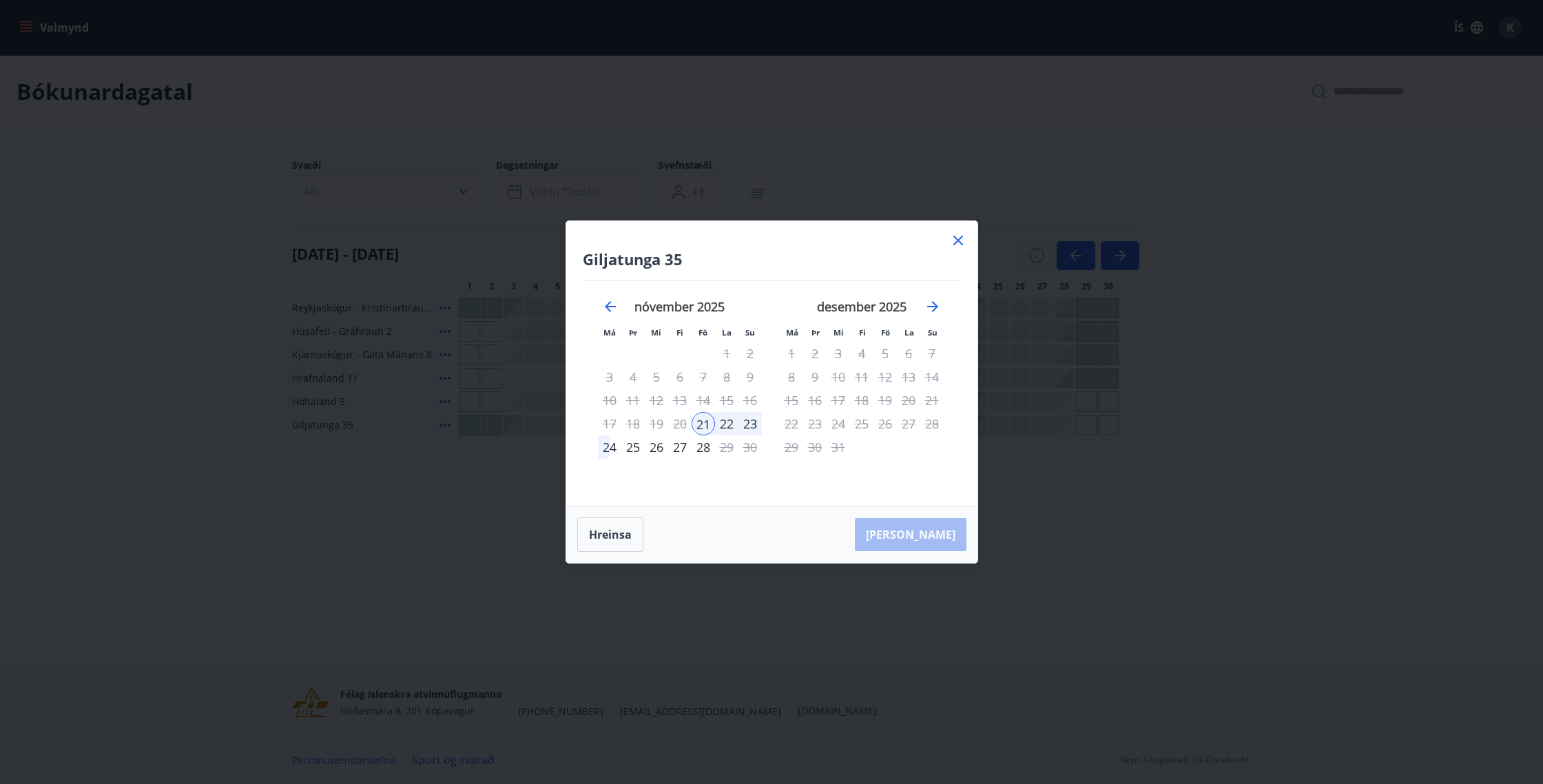
click at [702, 426] on div "21" at bounding box center [704, 424] width 23 height 23
click at [608, 451] on div "24" at bounding box center [609, 447] width 23 height 23
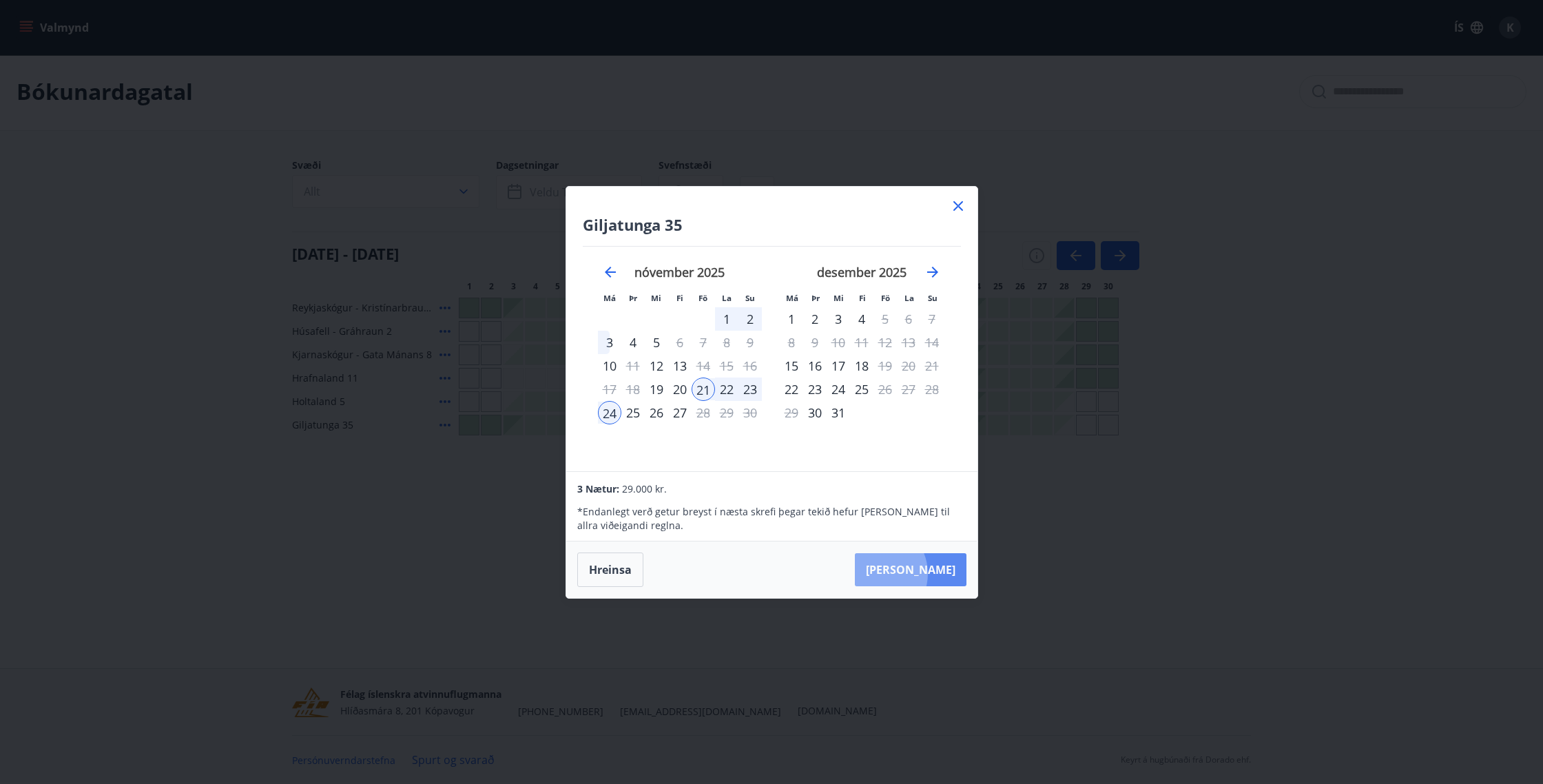
click at [918, 574] on button "[PERSON_NAME]" at bounding box center [911, 569] width 112 height 33
click at [918, 573] on div "[PERSON_NAME]" at bounding box center [772, 570] width 411 height 57
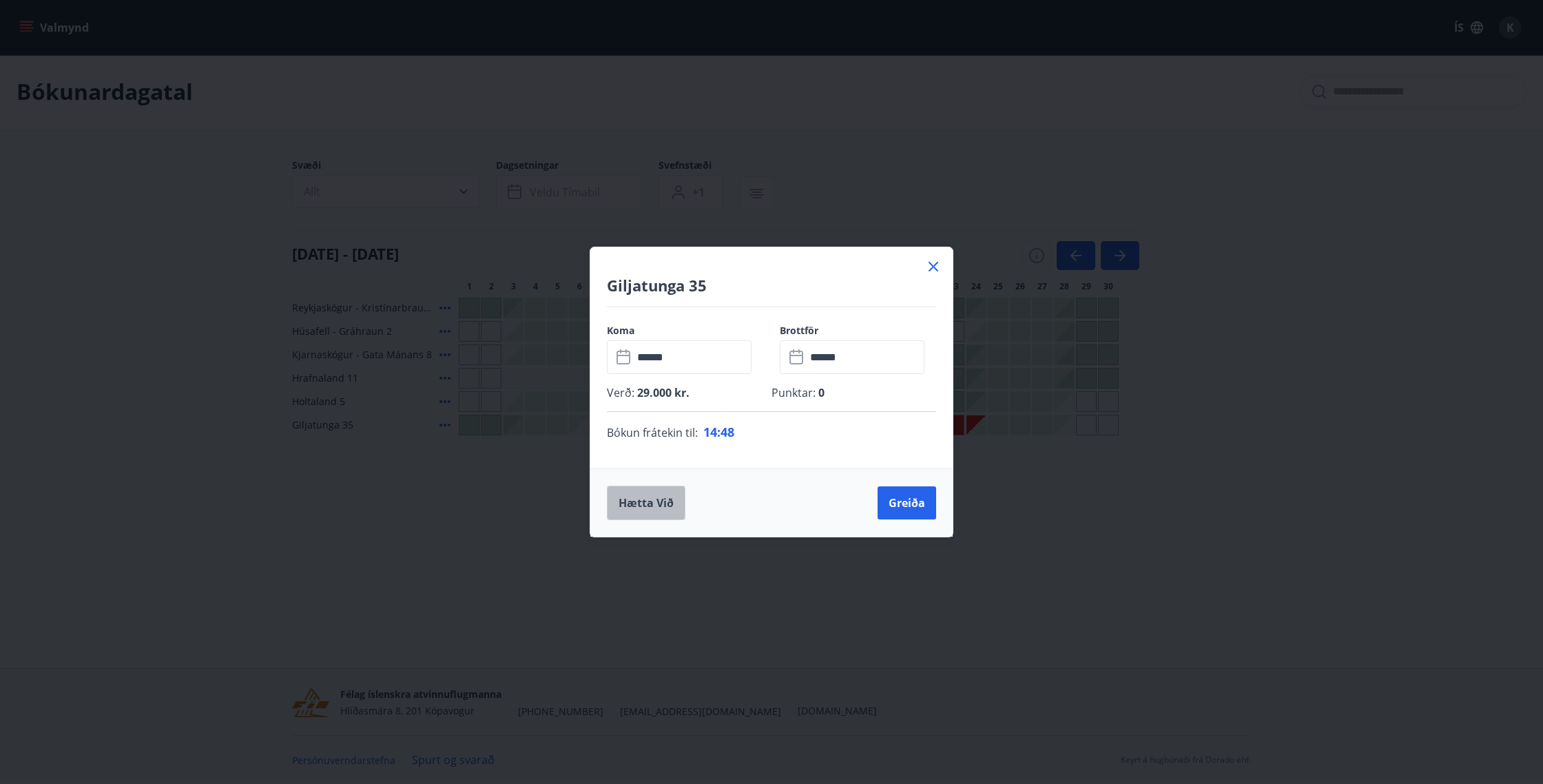
click at [656, 505] on button "Hætta við" at bounding box center [646, 503] width 78 height 35
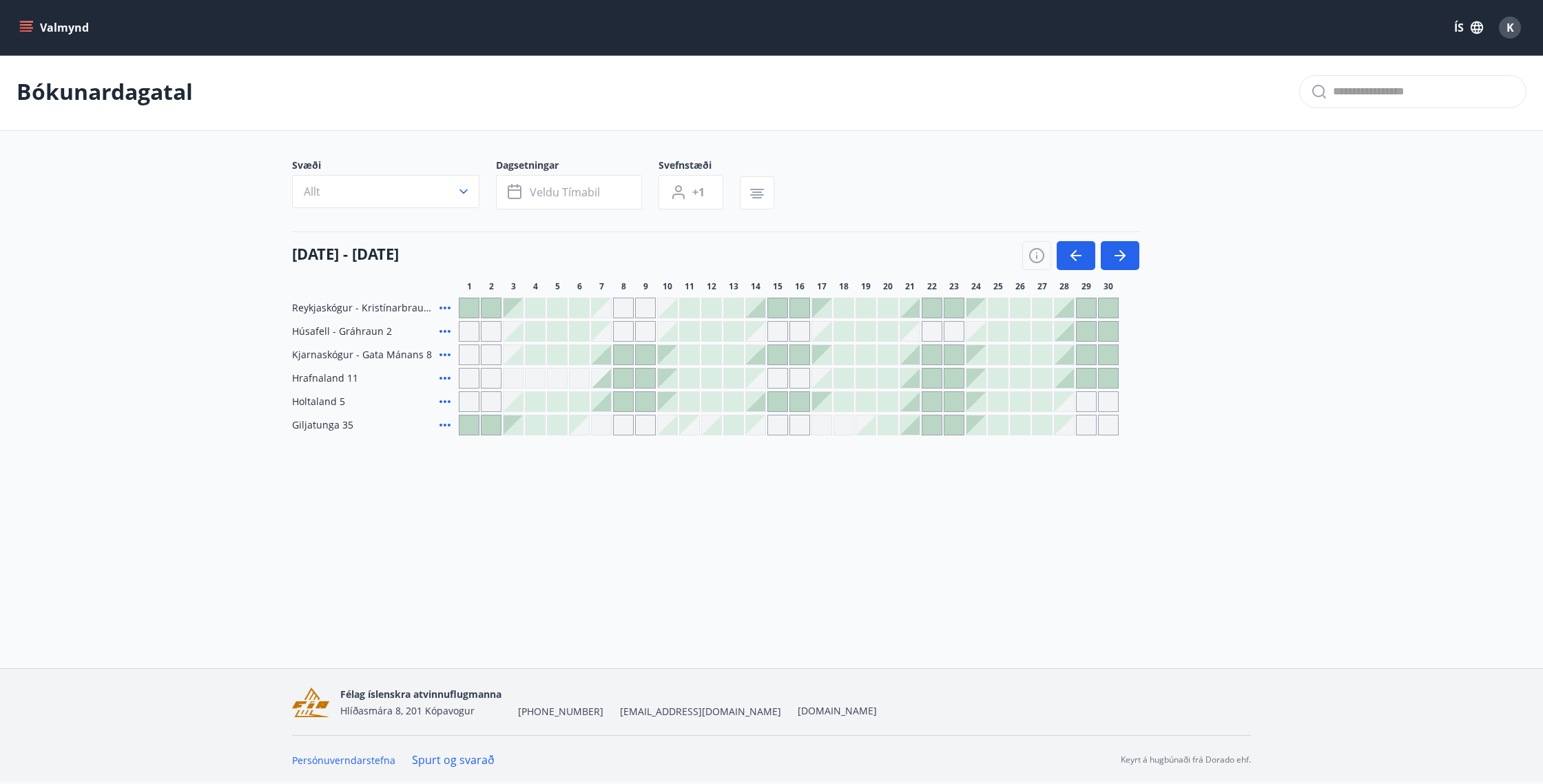
click at [28, 28] on icon "menu" at bounding box center [27, 28] width 15 height 2
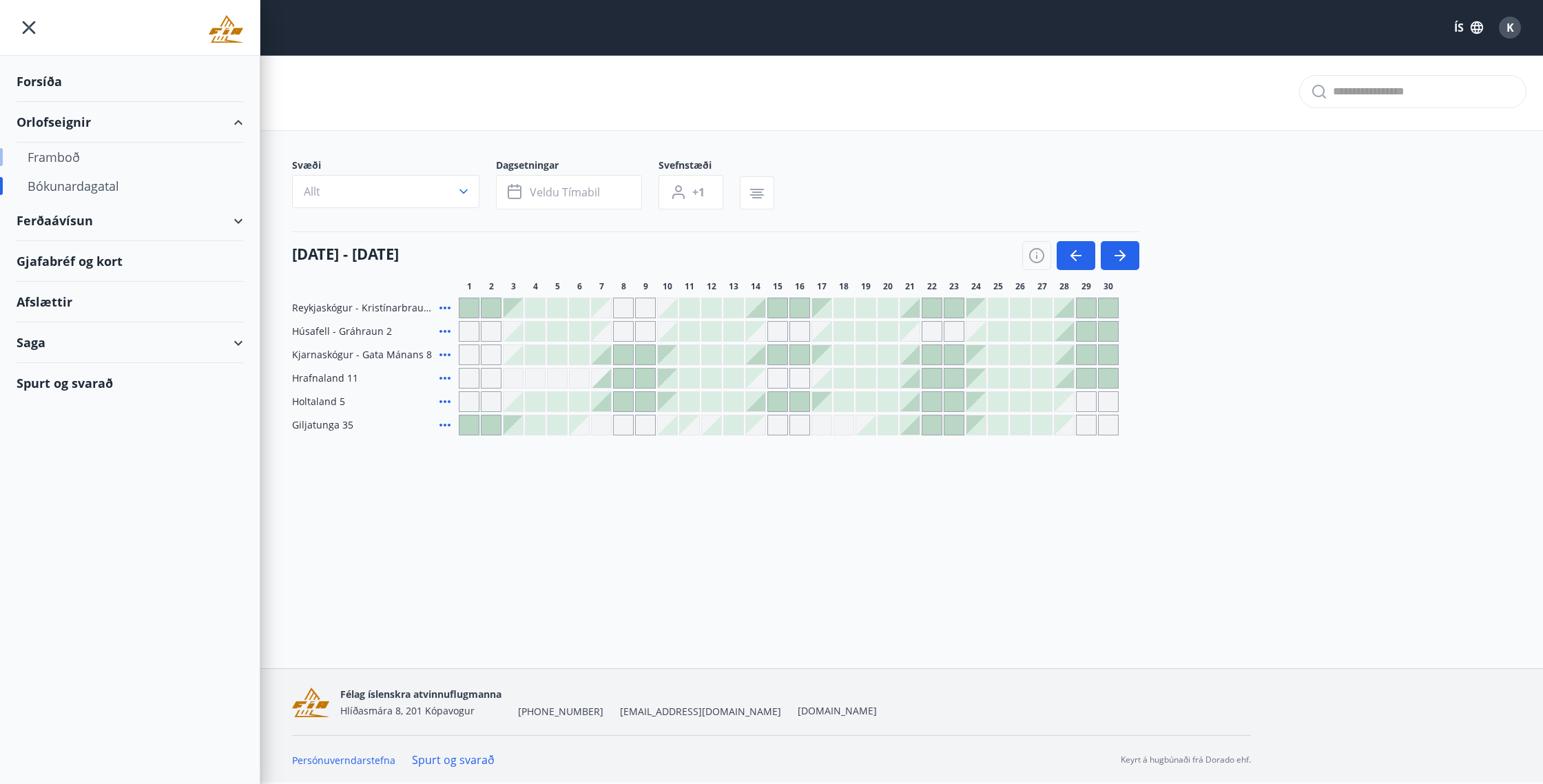
click at [76, 154] on div "Framboð" at bounding box center [130, 157] width 204 height 29
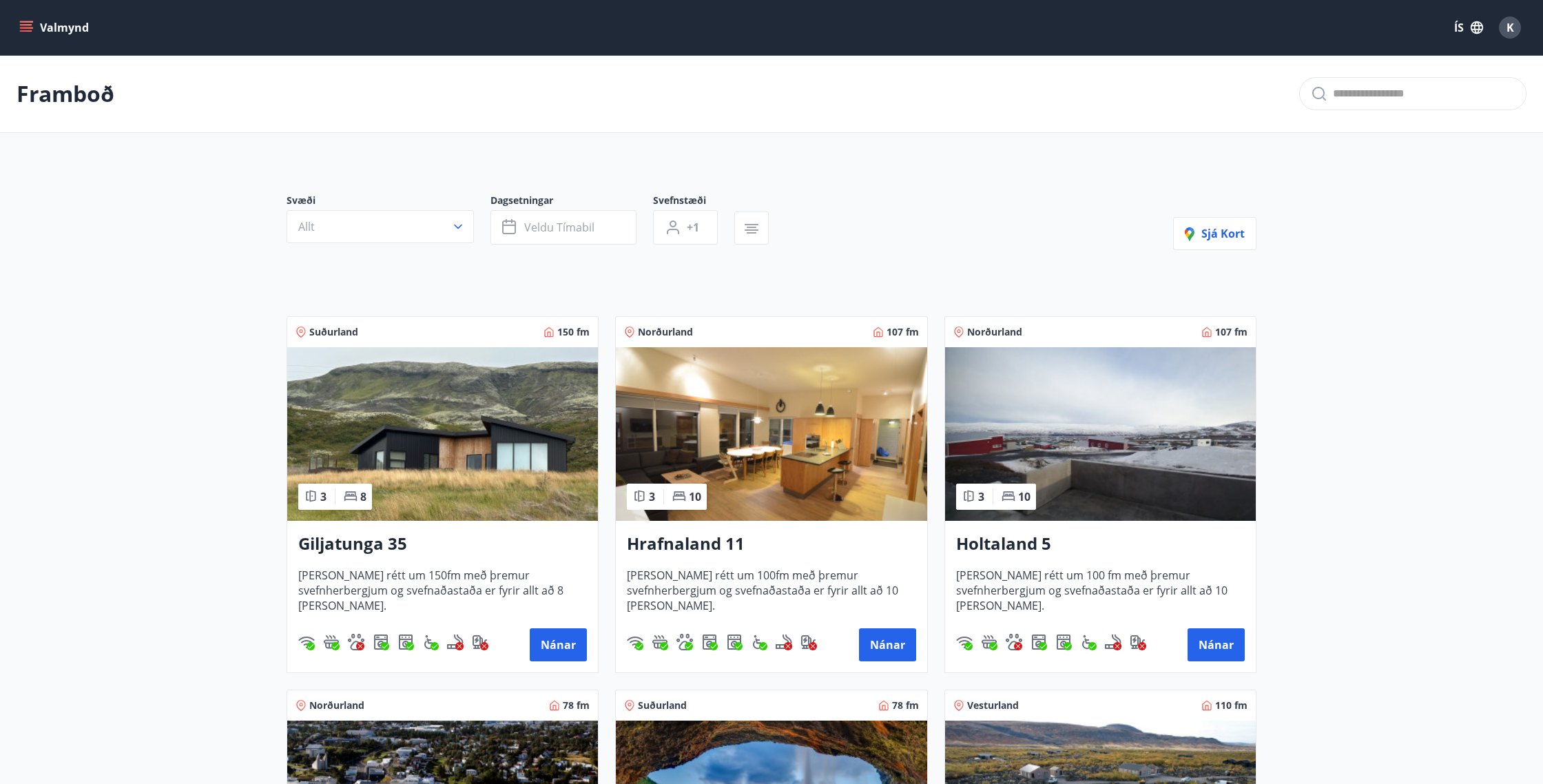
click at [27, 28] on icon "menu" at bounding box center [27, 28] width 15 height 2
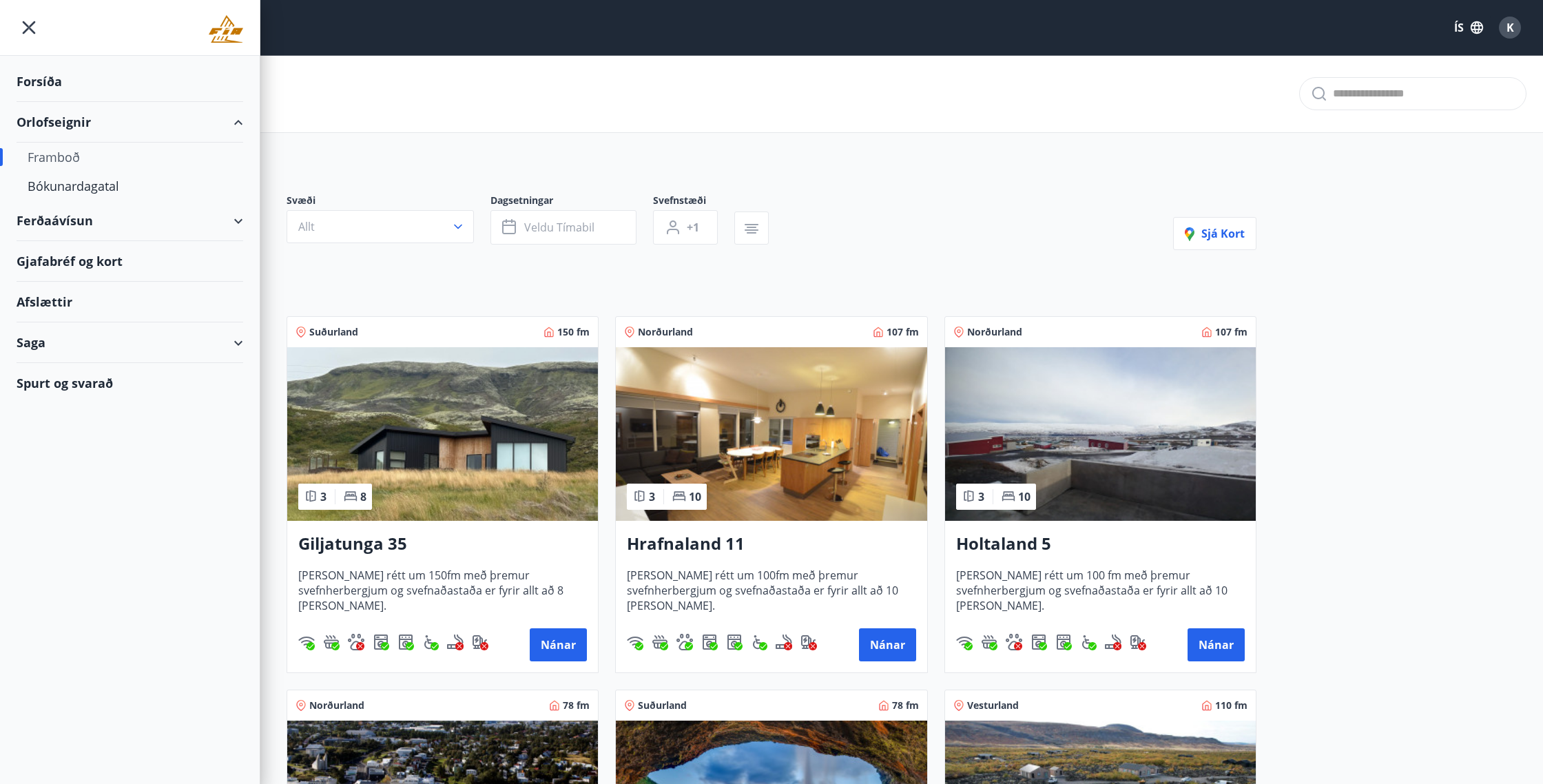
click at [815, 183] on div "Svæði Allt Dagsetningar Veldu tímabil Svefnstæði +1 Sjá kort Suðurland 150 fm 3…" at bounding box center [771, 609] width 992 height 897
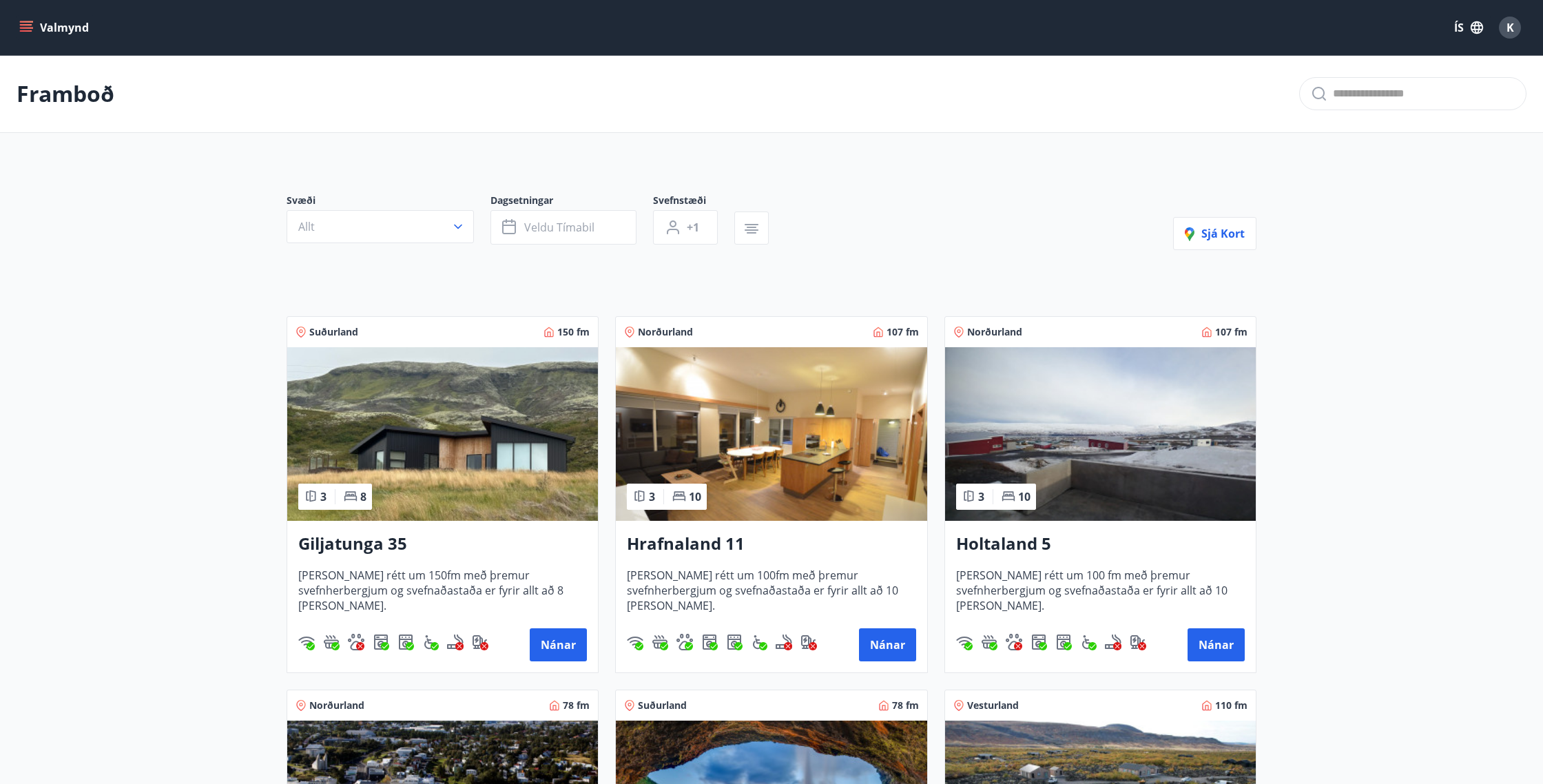
click at [20, 18] on button "Valmynd" at bounding box center [56, 28] width 78 height 25
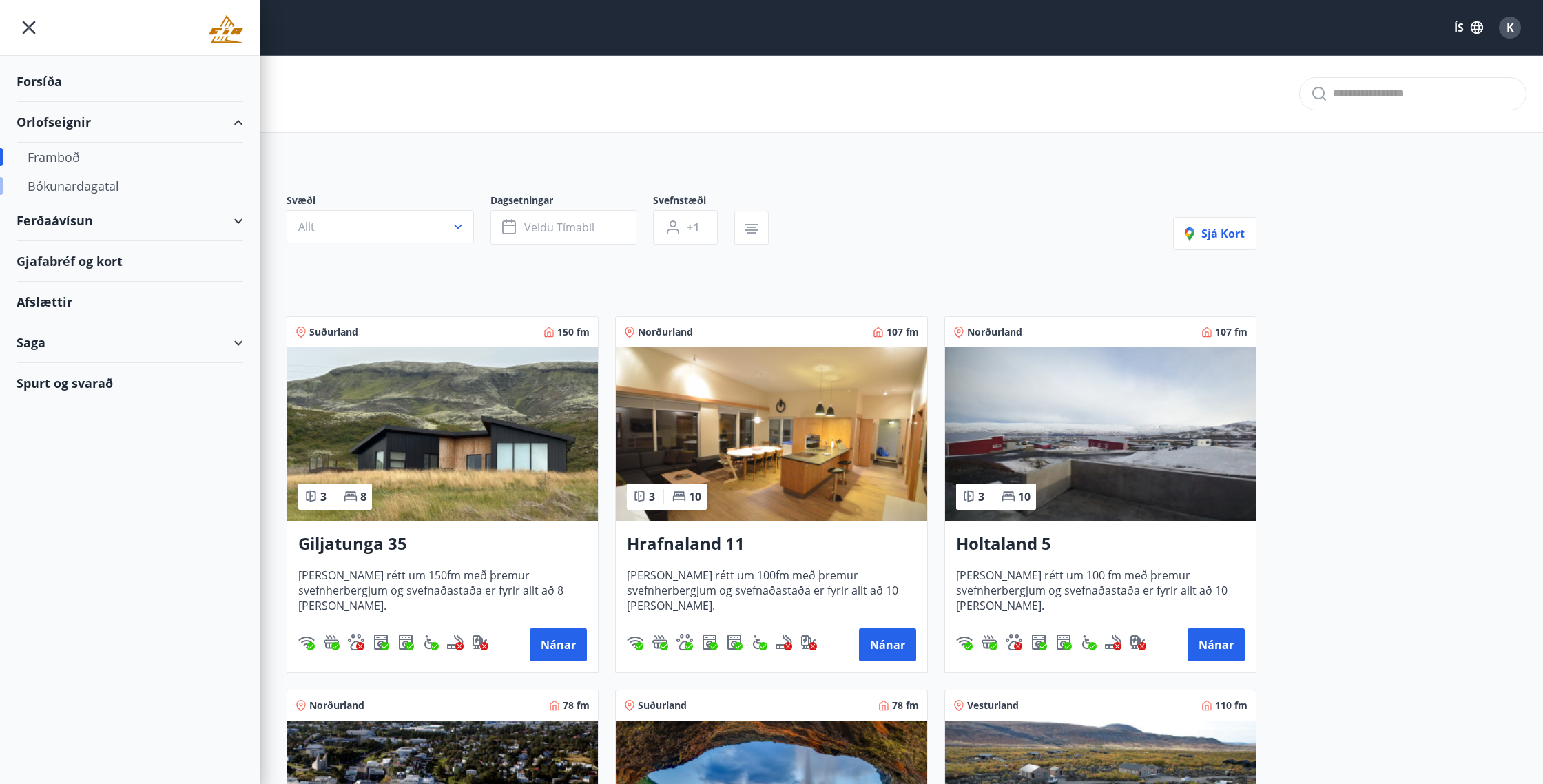
click at [70, 188] on div "Bókunardagatal" at bounding box center [130, 186] width 204 height 29
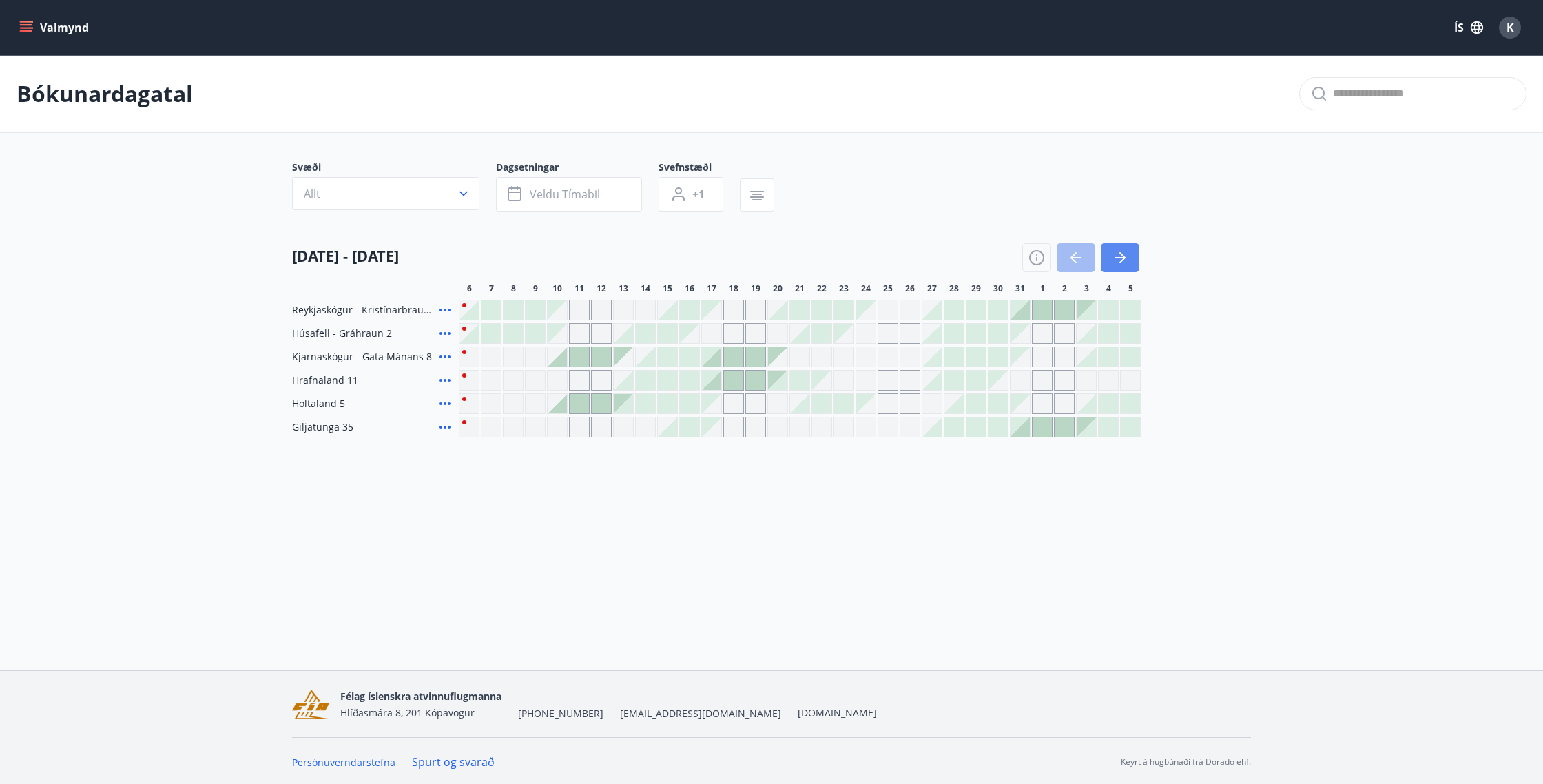
click at [1117, 259] on icon "button" at bounding box center [1120, 257] width 17 height 17
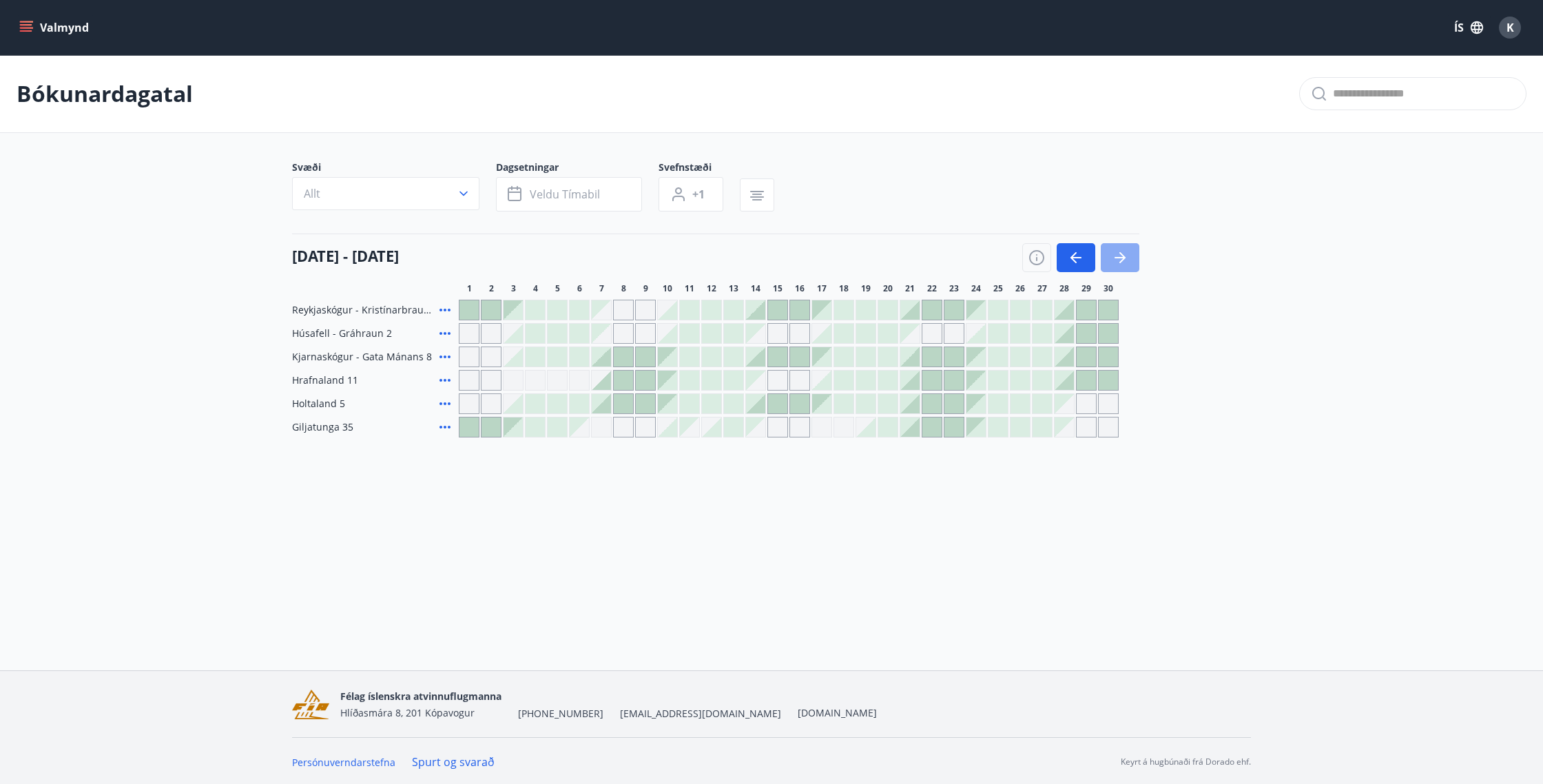
click at [1126, 258] on icon "button" at bounding box center [1120, 257] width 17 height 17
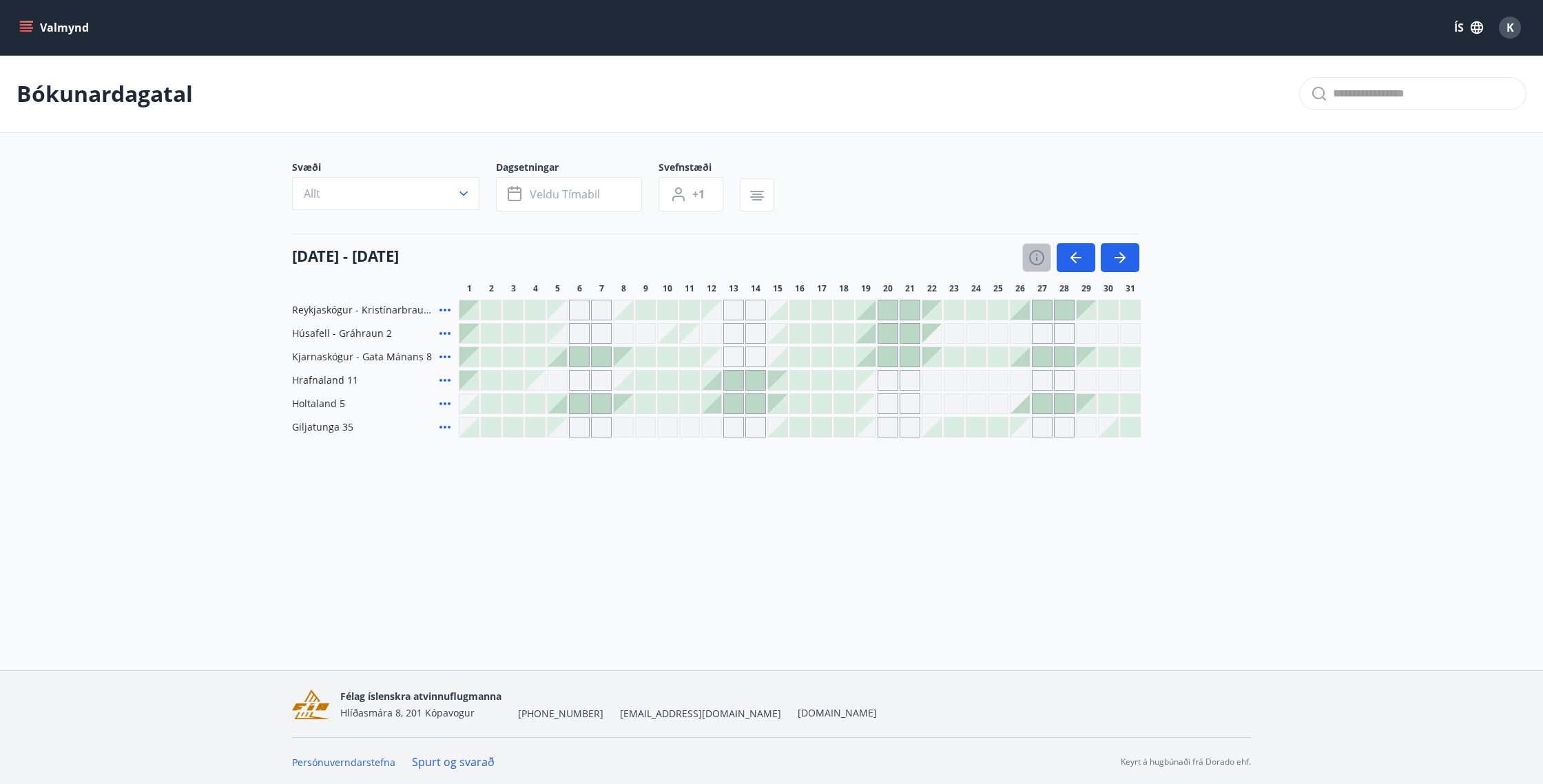
drag, startPoint x: 1038, startPoint y: 257, endPoint x: 958, endPoint y: 305, distance: 93.3
click at [1038, 257] on icon "button" at bounding box center [1037, 257] width 17 height 17
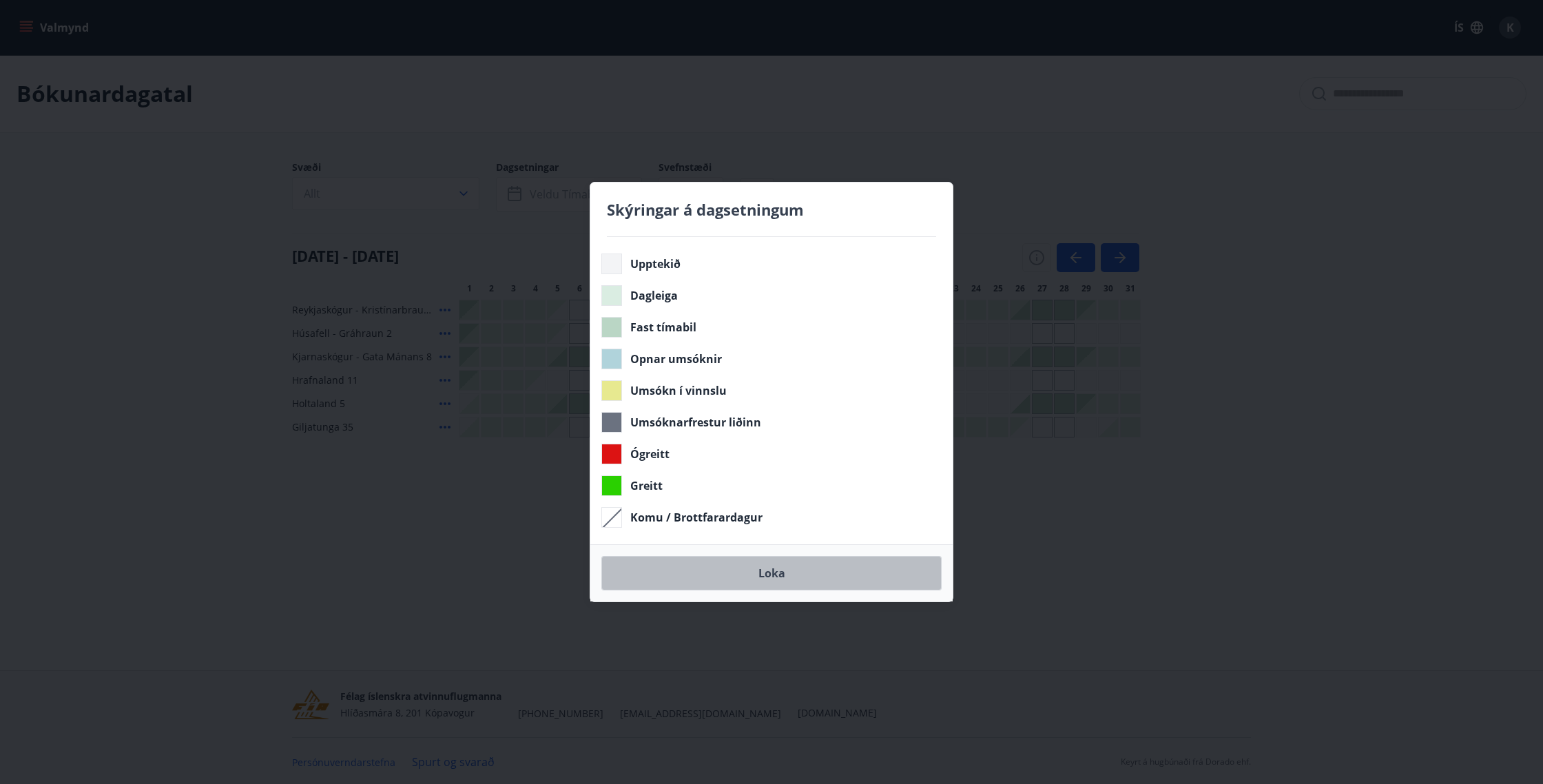
click at [729, 566] on button "Loka" at bounding box center [771, 573] width 340 height 35
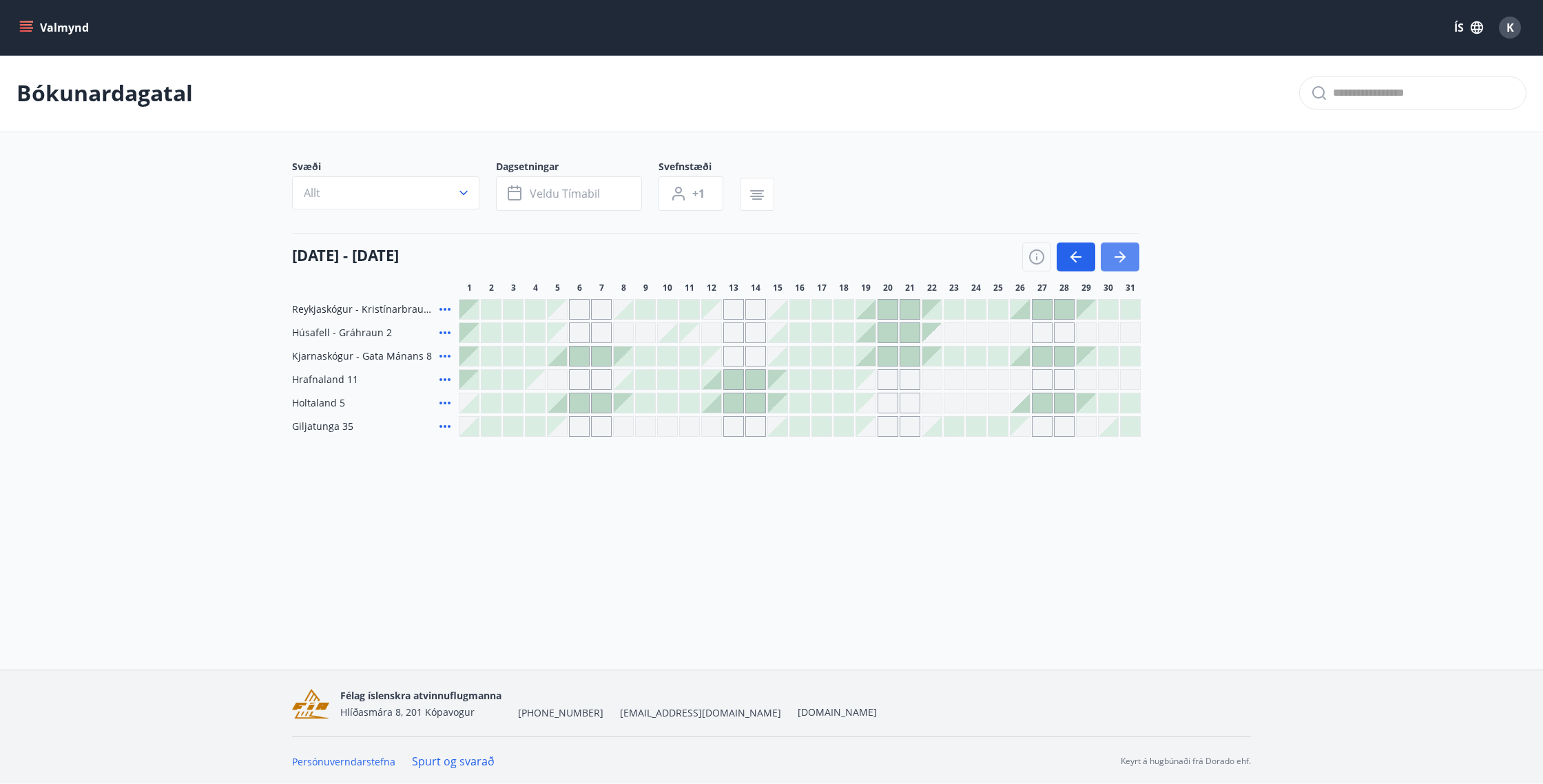
scroll to position [2, 0]
click at [1112, 250] on icon "button" at bounding box center [1120, 255] width 17 height 17
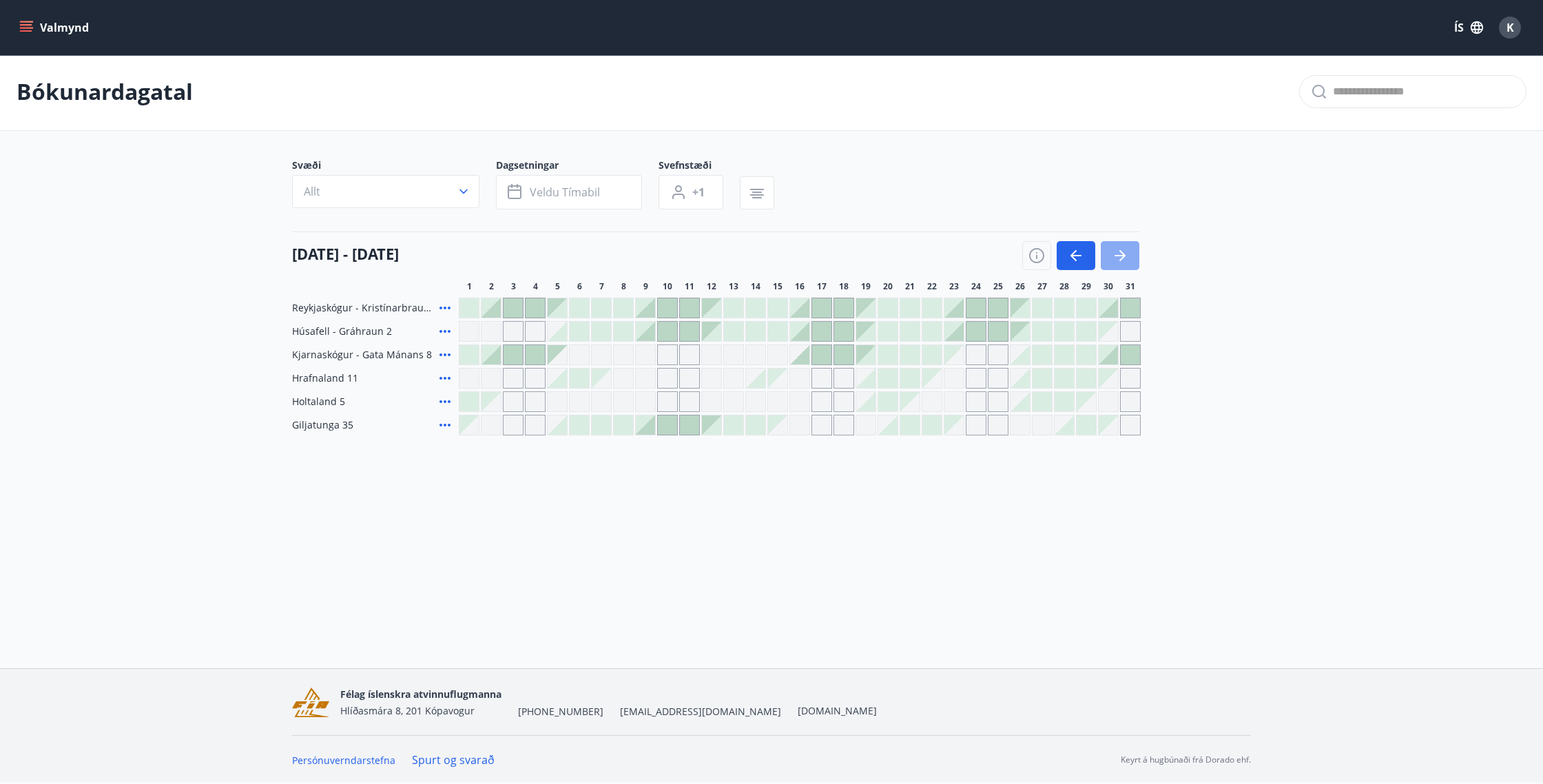
click at [1123, 260] on icon "button" at bounding box center [1120, 255] width 17 height 17
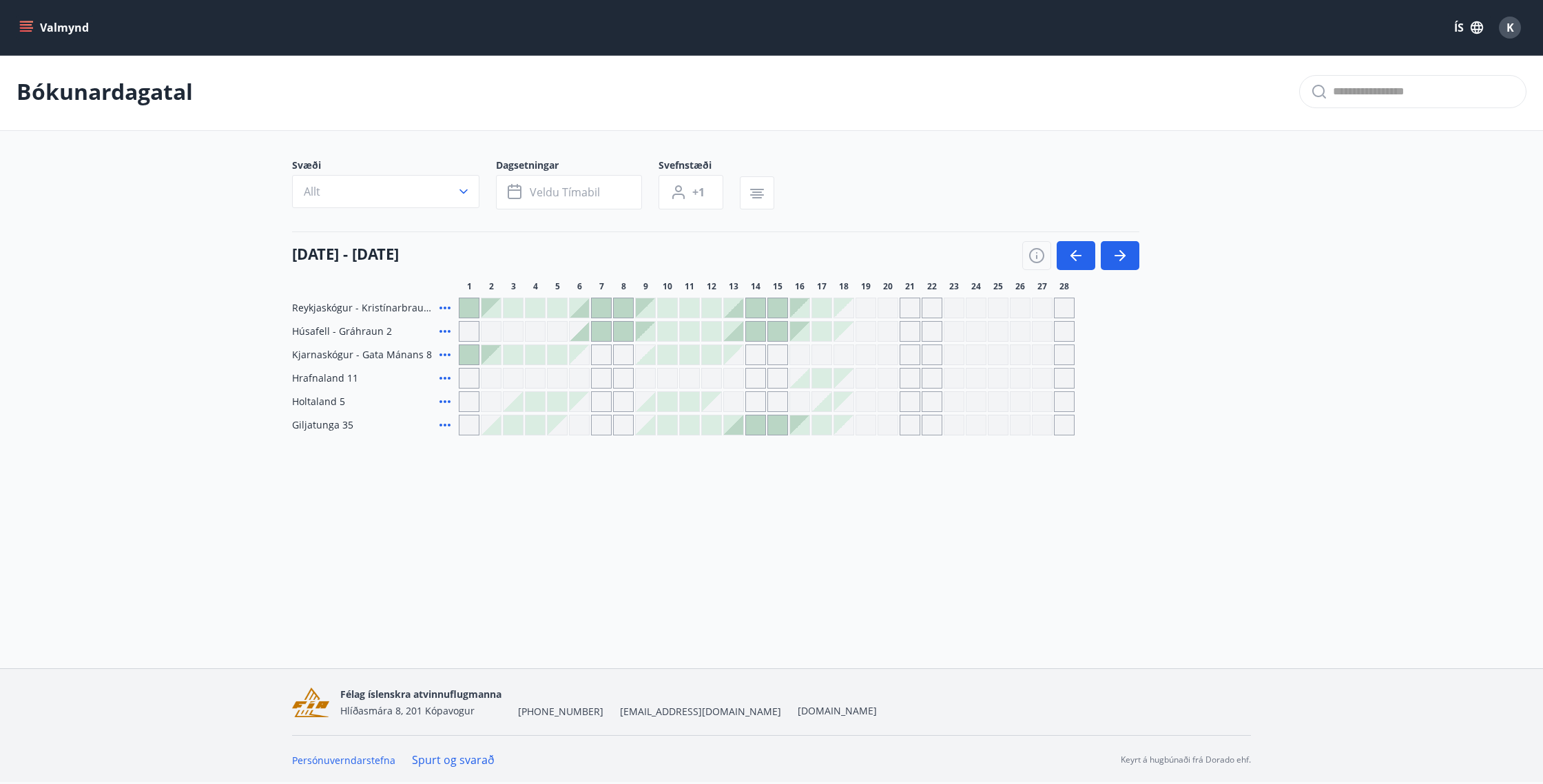
click at [738, 432] on div at bounding box center [734, 425] width 20 height 20
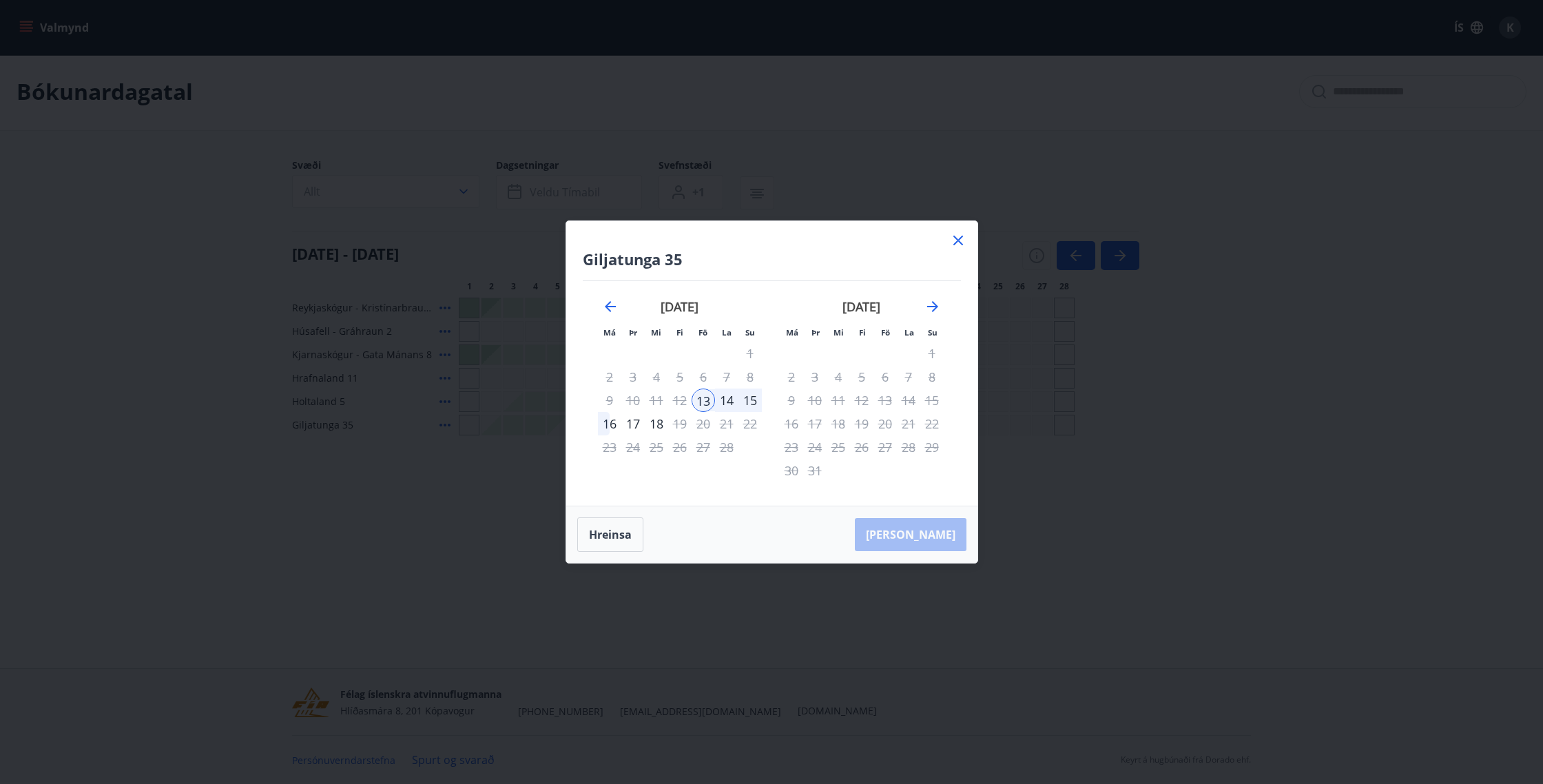
click at [959, 242] on icon at bounding box center [958, 240] width 10 height 10
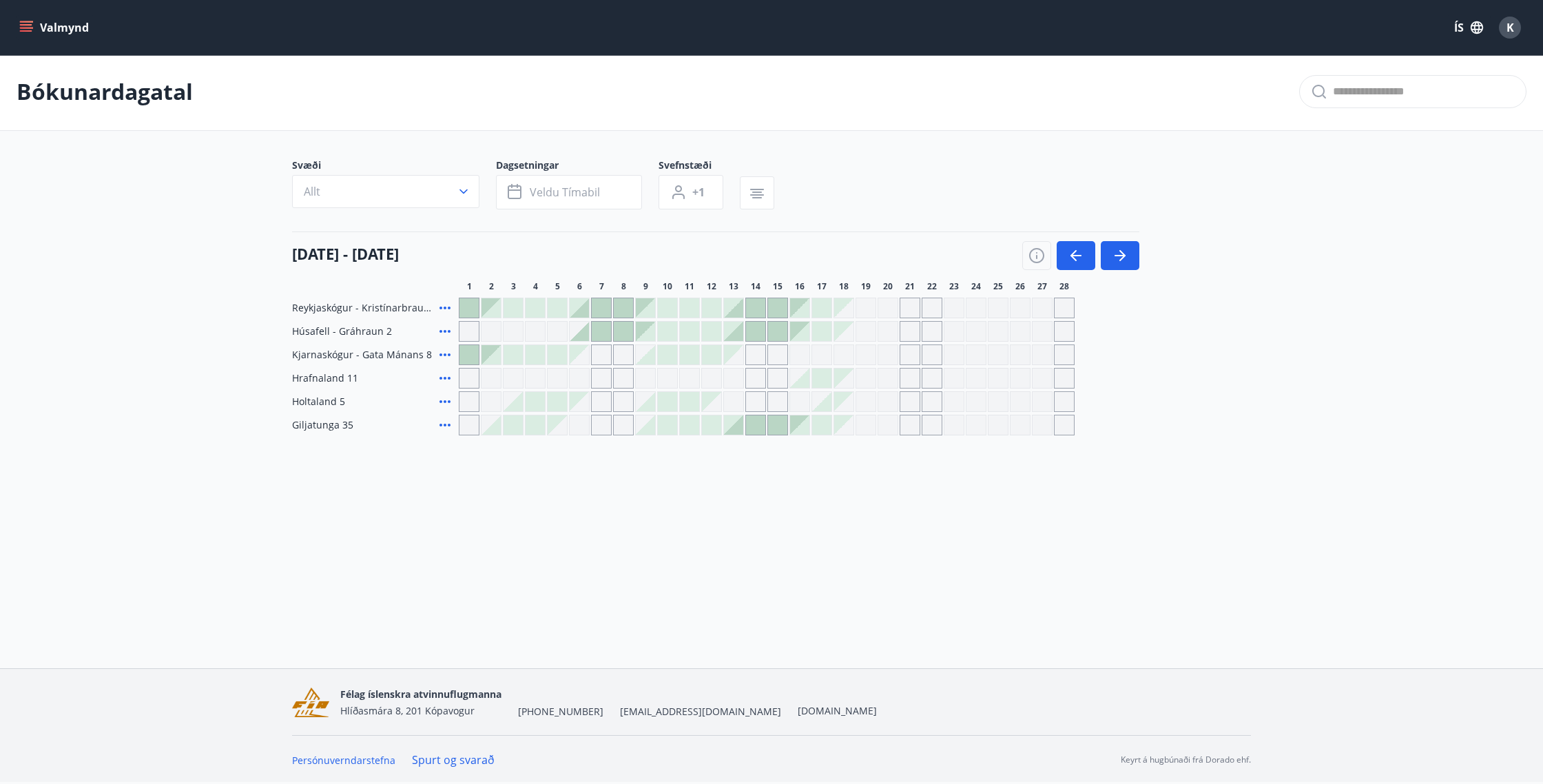
drag, startPoint x: 736, startPoint y: 428, endPoint x: 824, endPoint y: 429, distance: 88.0
click at [736, 428] on div at bounding box center [734, 425] width 20 height 20
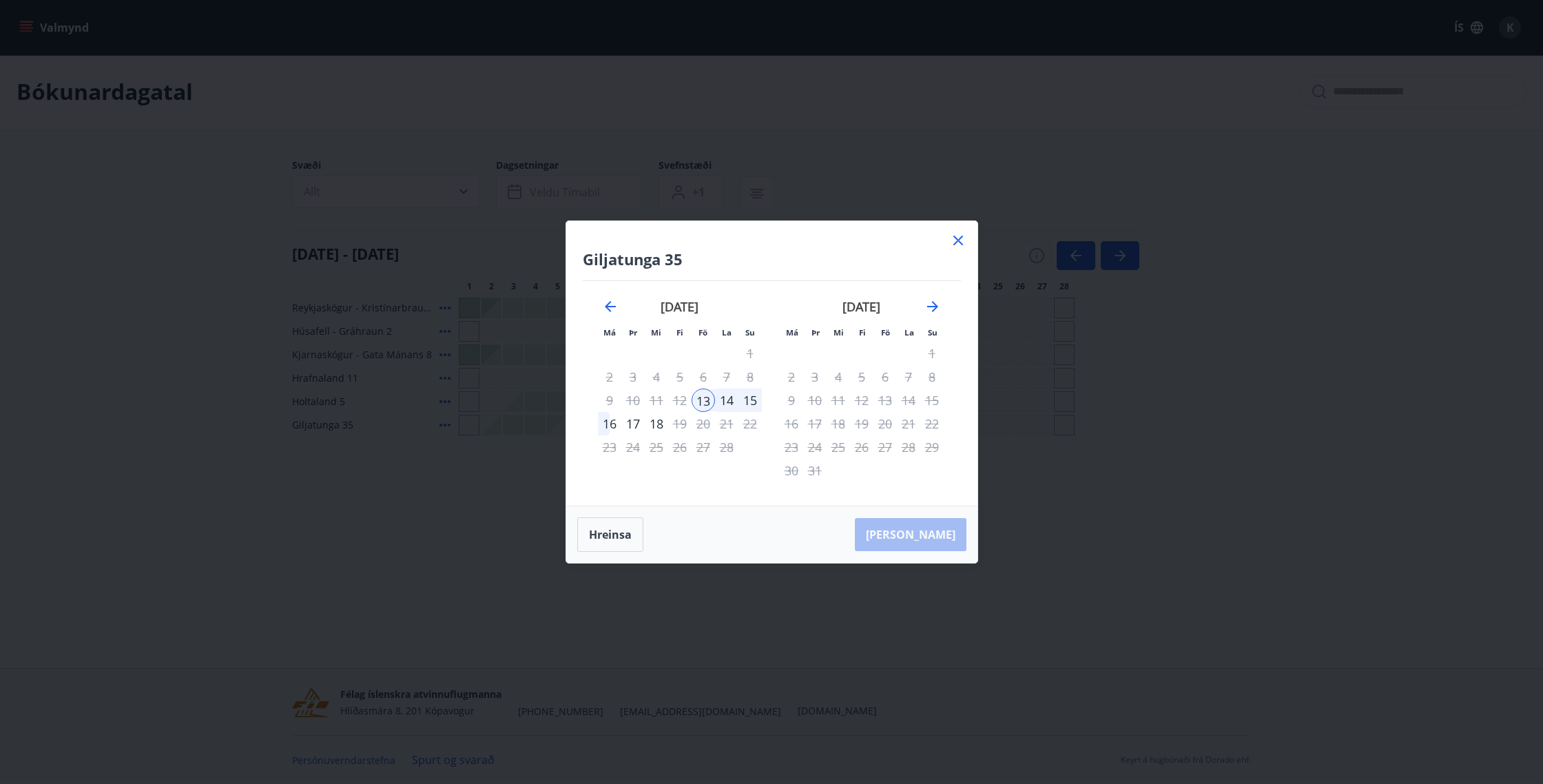
click at [750, 400] on div "15" at bounding box center [750, 400] width 23 height 23
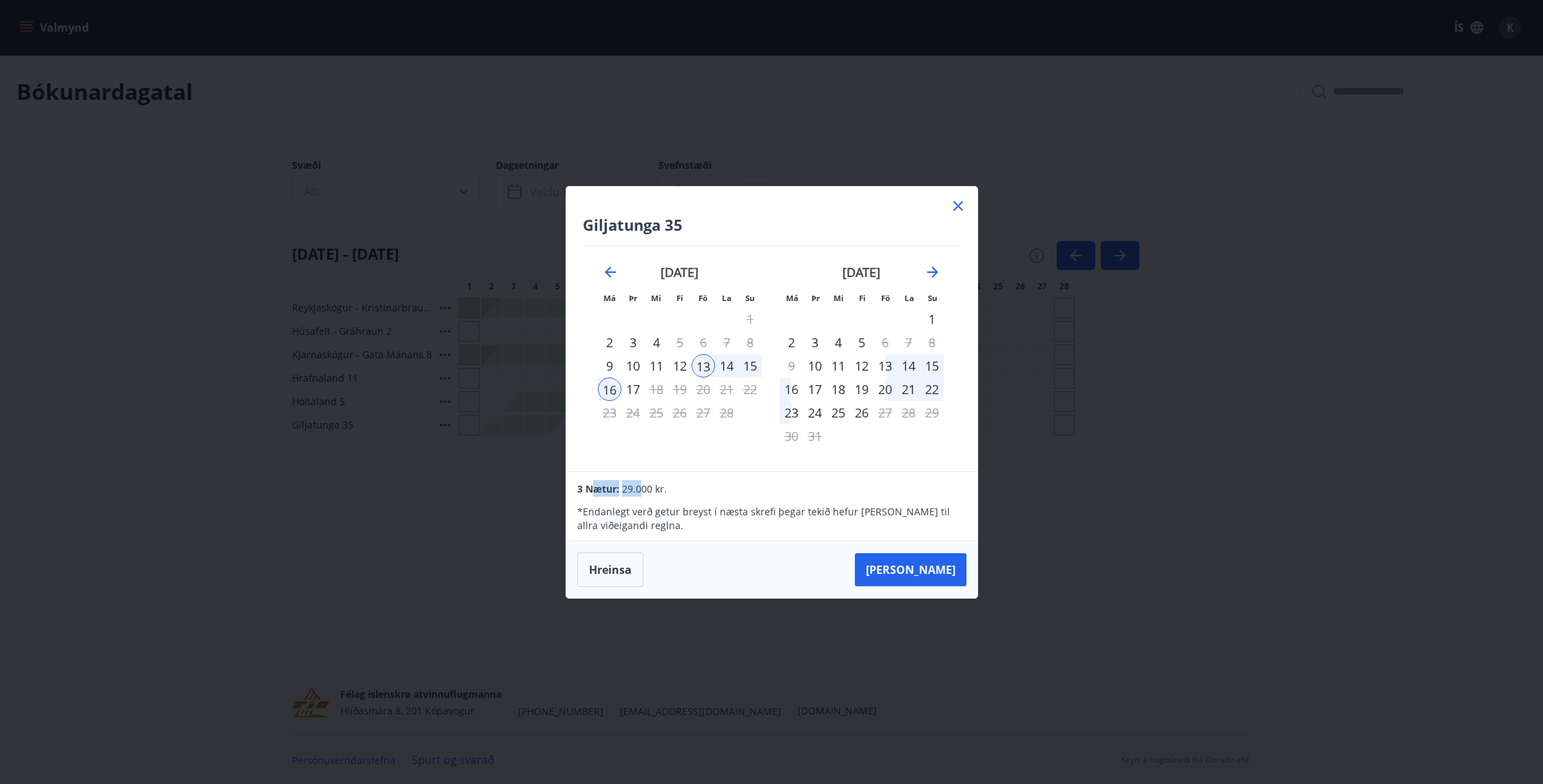
drag, startPoint x: 603, startPoint y: 491, endPoint x: 642, endPoint y: 493, distance: 39.1
click at [641, 493] on div "3 Nætur: 29.000 kr." at bounding box center [771, 488] width 388 height 17
drag, startPoint x: 955, startPoint y: 207, endPoint x: 913, endPoint y: 439, distance: 235.8
click at [955, 207] on icon at bounding box center [958, 206] width 17 height 17
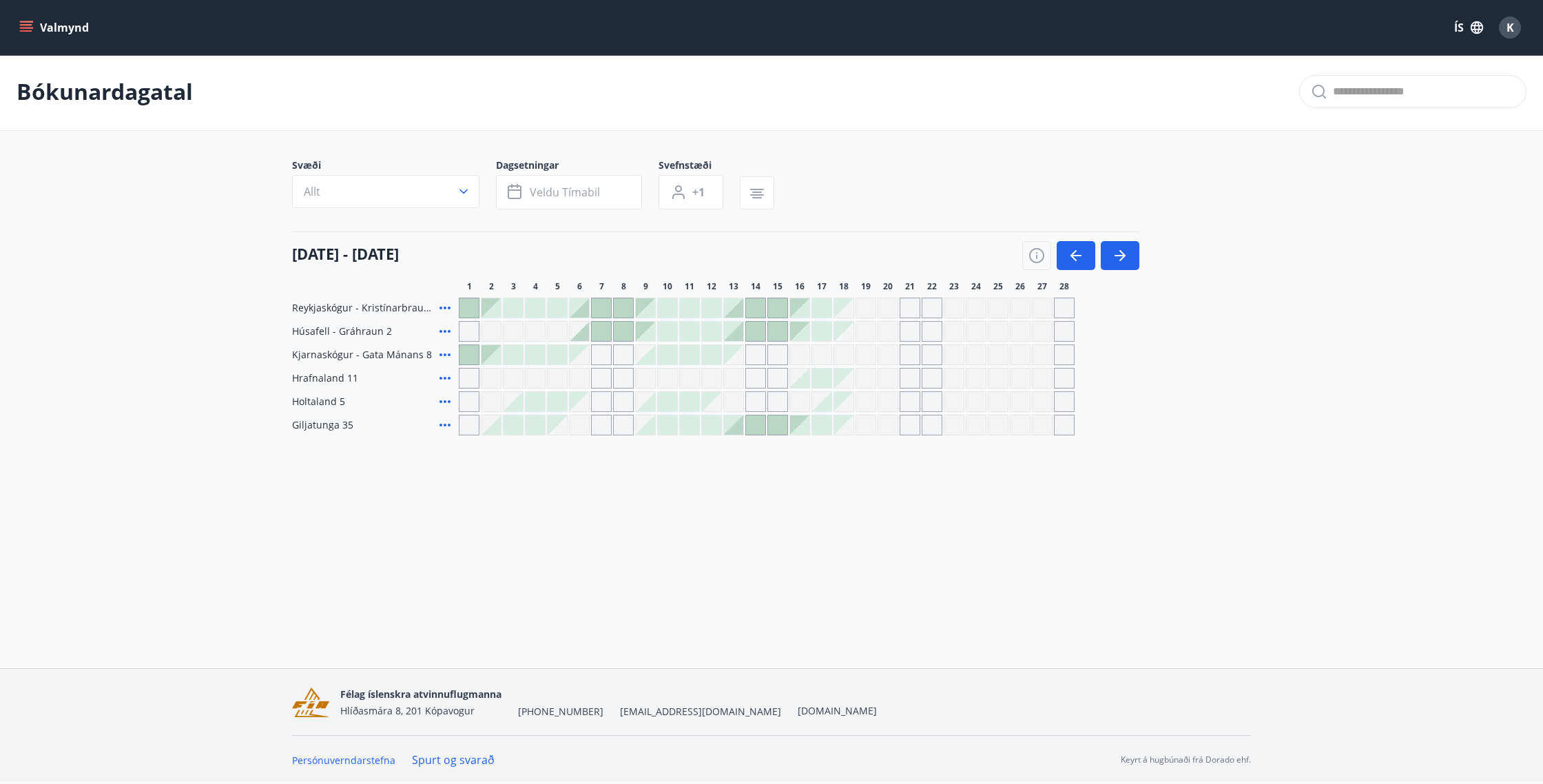
click at [740, 334] on div at bounding box center [734, 331] width 20 height 20
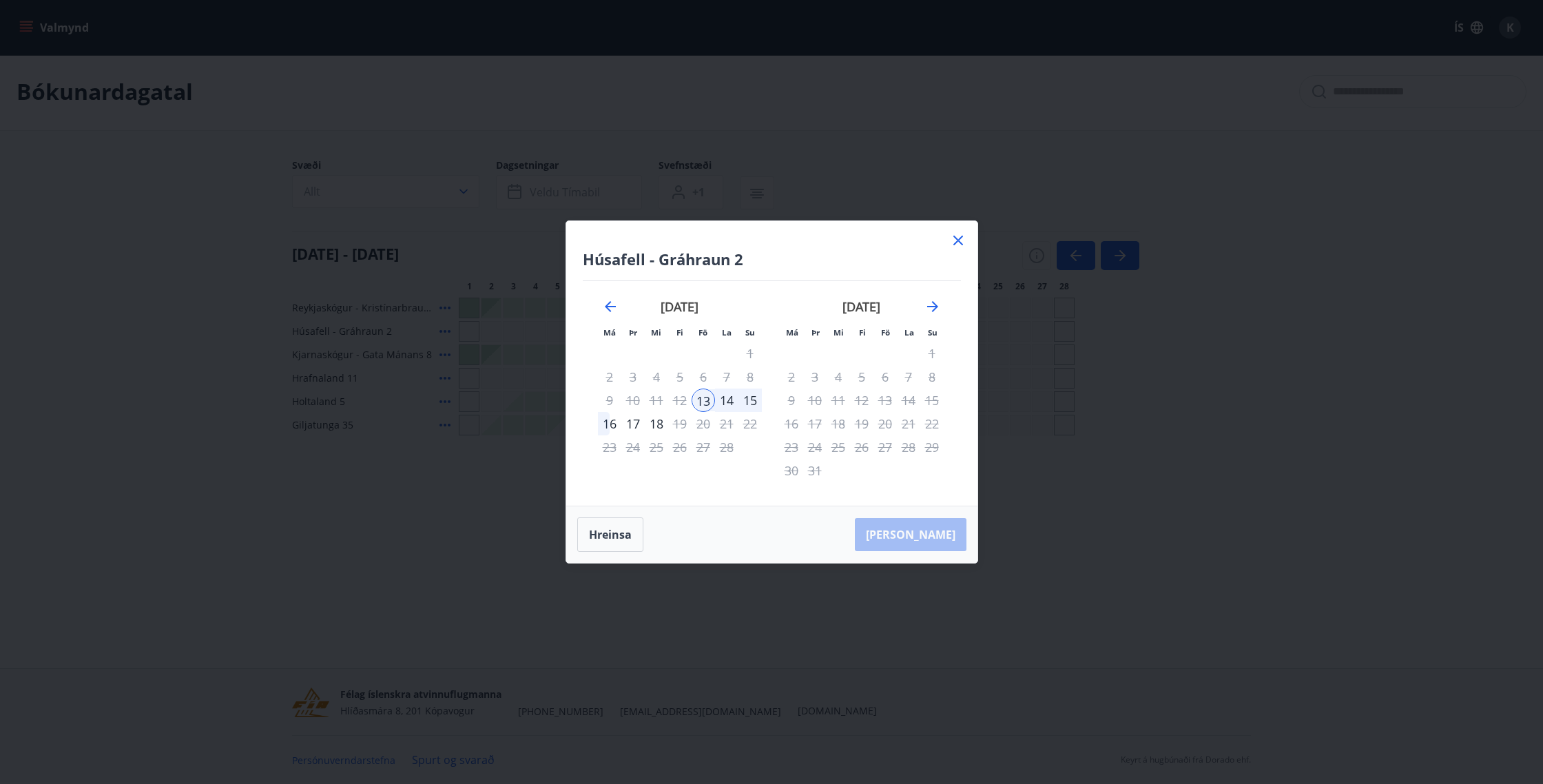
click at [728, 397] on div "14" at bounding box center [727, 400] width 23 height 23
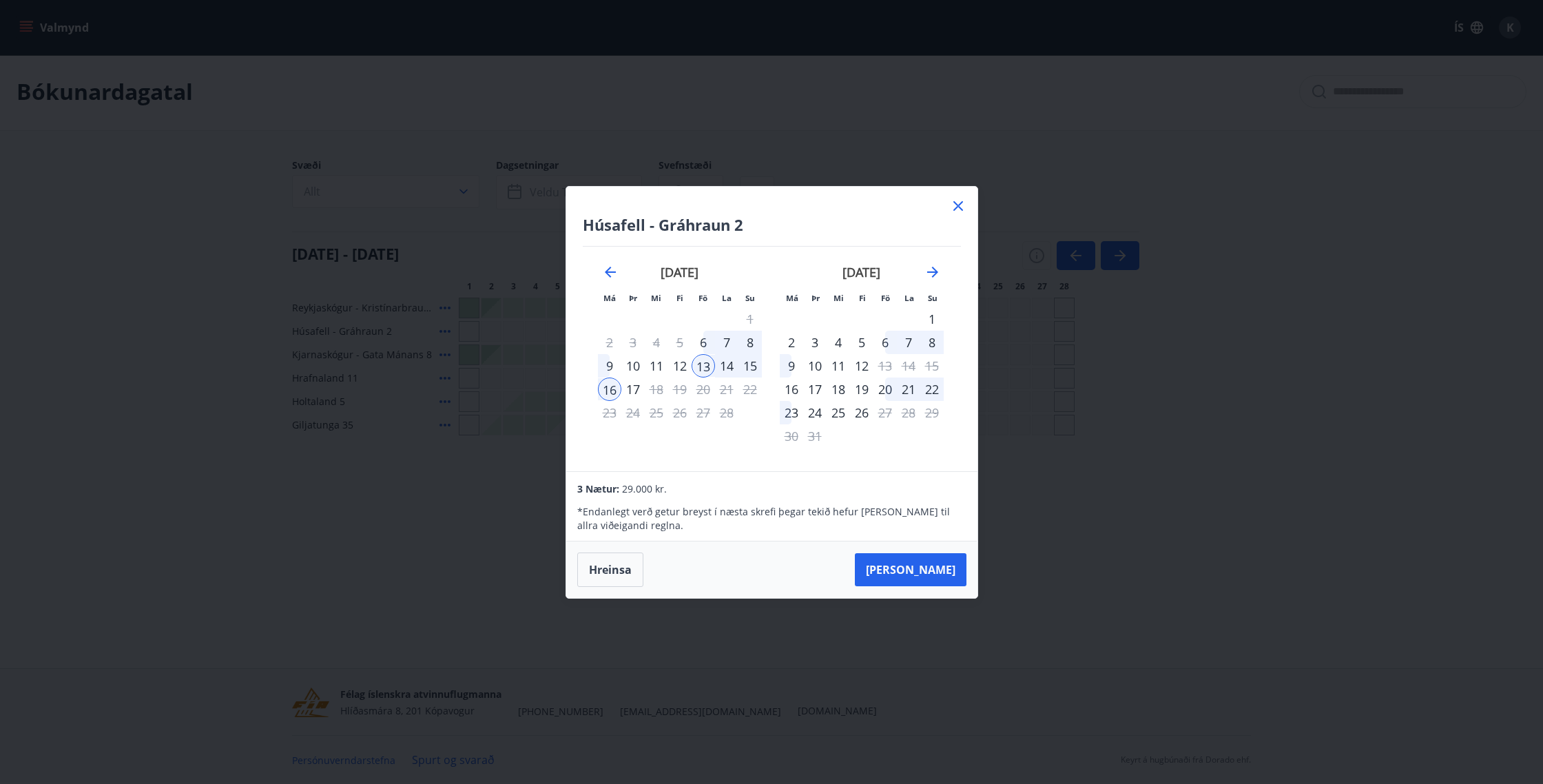
drag, startPoint x: 961, startPoint y: 206, endPoint x: 837, endPoint y: 310, distance: 161.8
click at [960, 206] on icon at bounding box center [958, 206] width 17 height 17
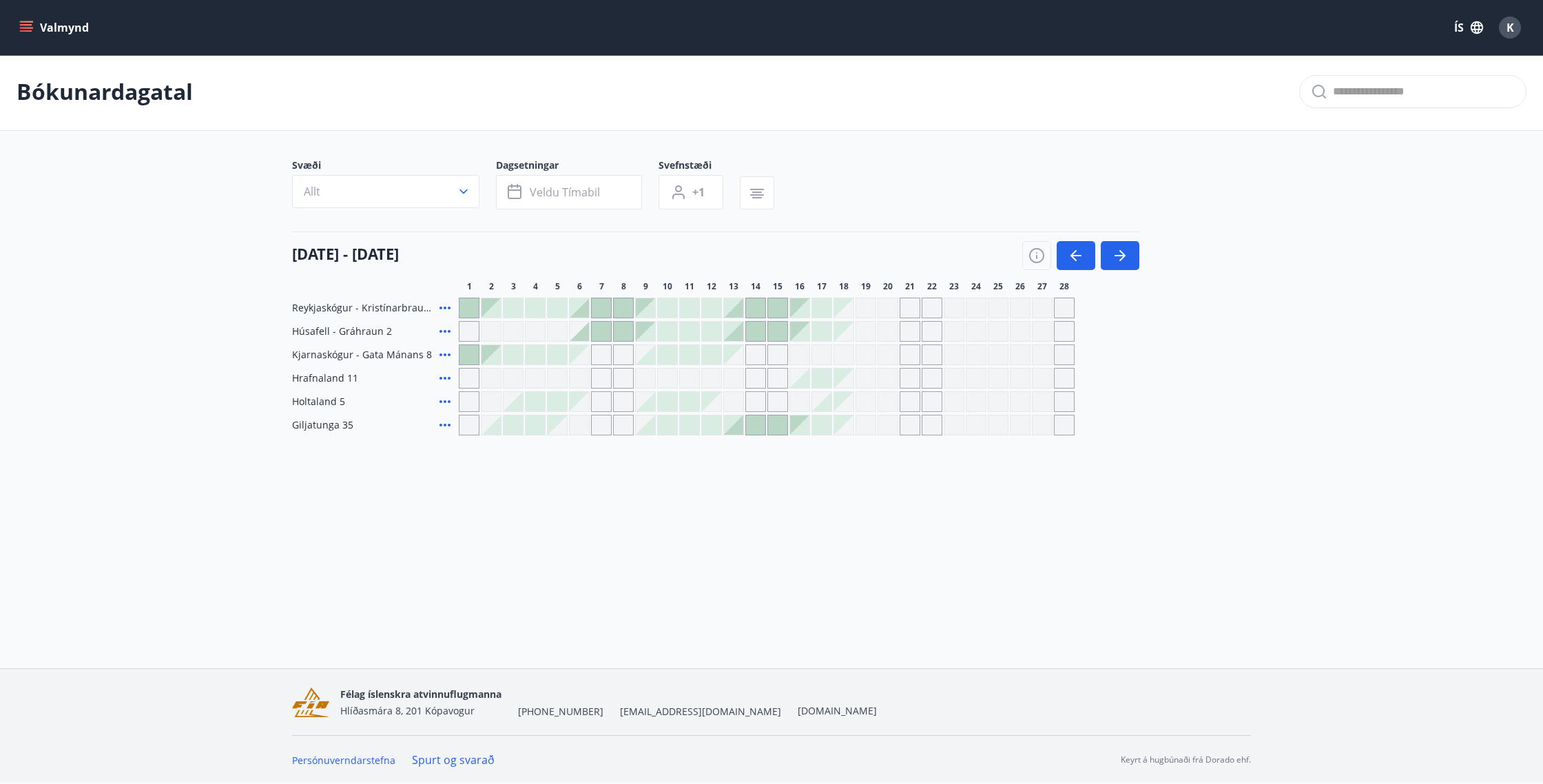
click at [763, 302] on div at bounding box center [756, 308] width 20 height 20
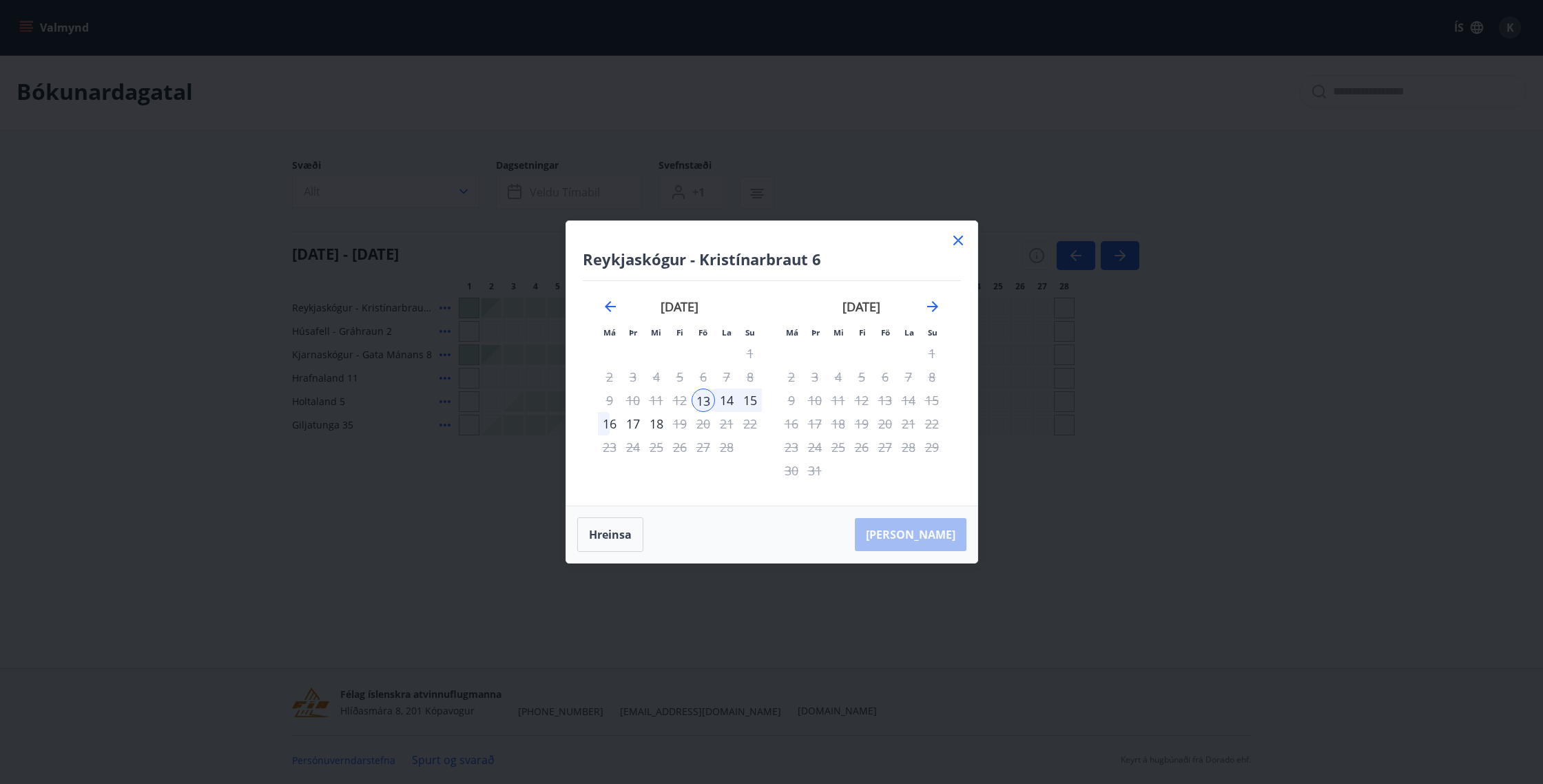
click at [735, 402] on div "14" at bounding box center [727, 400] width 23 height 23
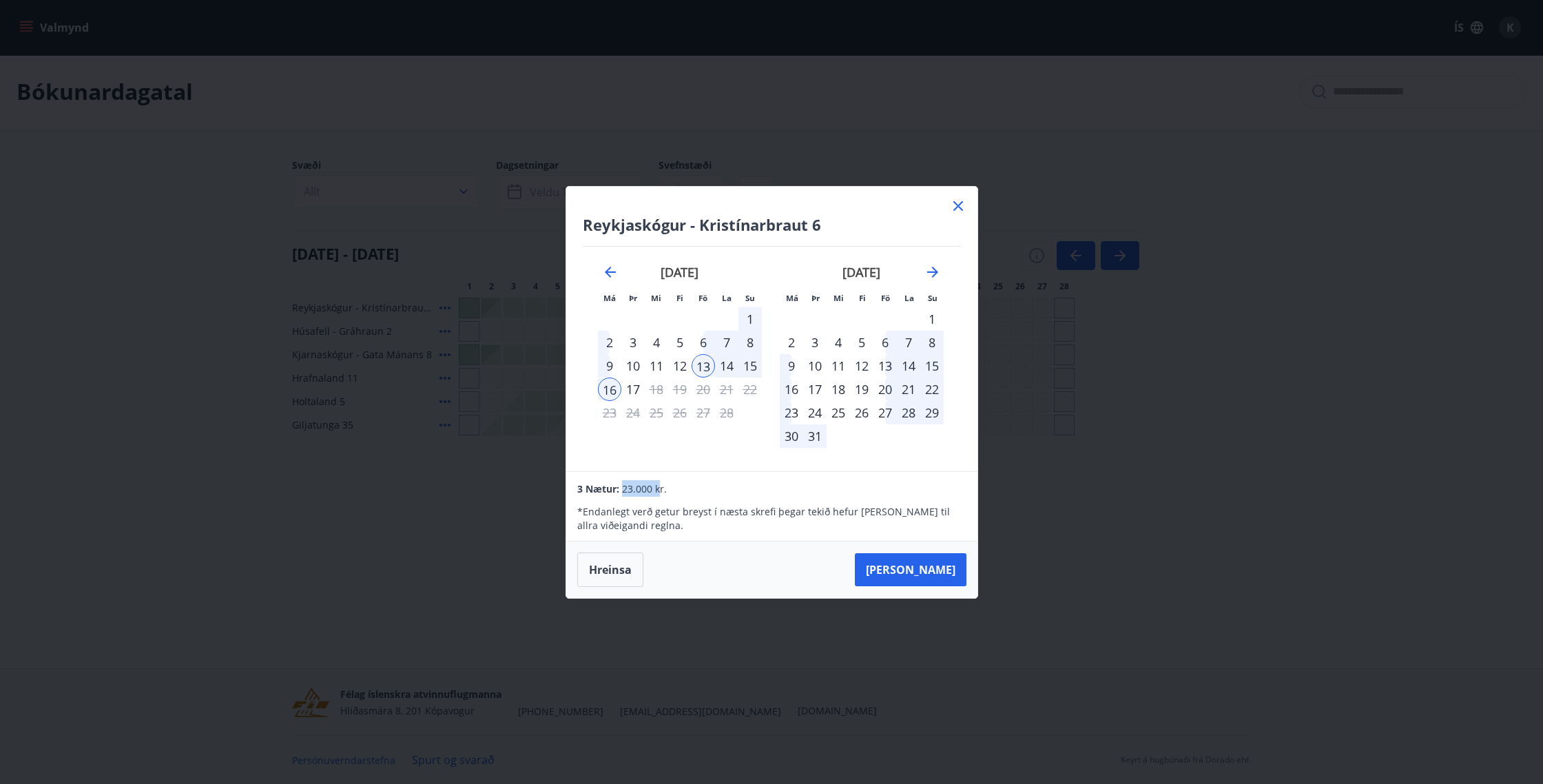
drag, startPoint x: 624, startPoint y: 493, endPoint x: 668, endPoint y: 493, distance: 44.0
click at [662, 495] on span "23.000 kr." at bounding box center [644, 488] width 44 height 13
click at [674, 502] on div "* Endanlegt verð getur breyst í næsta skrefi þegar tekið hefur [PERSON_NAME] ti…" at bounding box center [771, 514] width 388 height 36
click at [955, 202] on icon at bounding box center [958, 206] width 17 height 17
